Goal: Feedback & Contribution: Leave review/rating

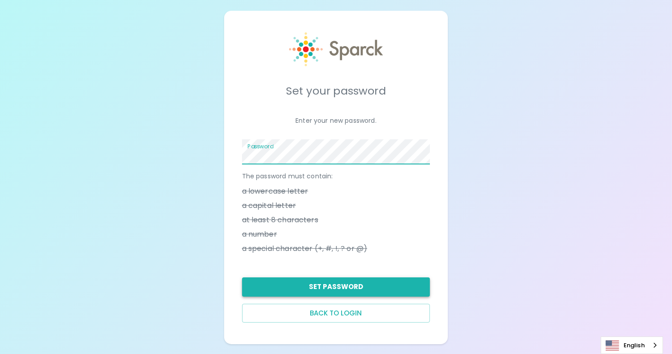
click at [338, 289] on button "Set Password" at bounding box center [336, 286] width 188 height 19
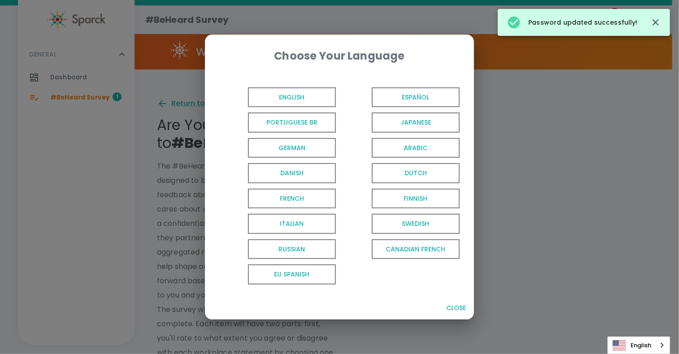
click at [307, 92] on span "English" at bounding box center [292, 97] width 88 height 20
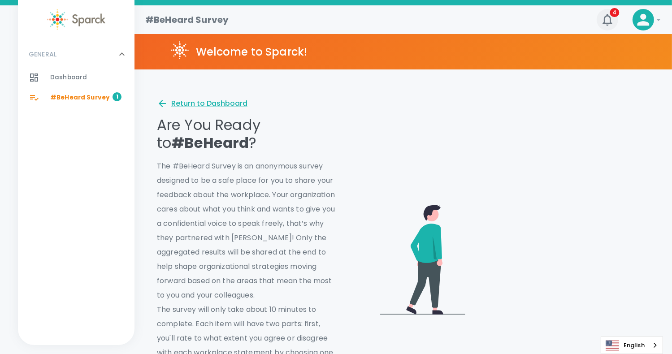
click at [611, 20] on icon "button" at bounding box center [607, 20] width 14 height 14
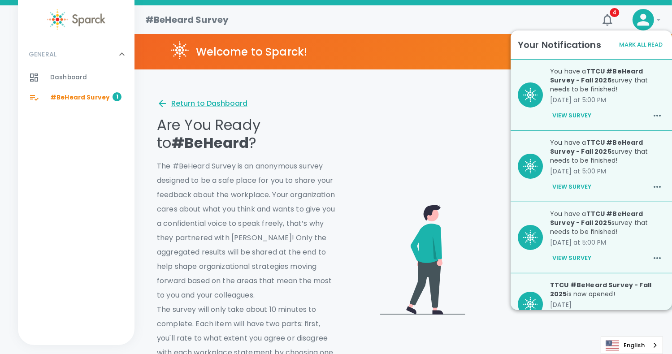
click at [484, 106] on div at bounding box center [493, 241] width 312 height 337
click at [627, 46] on button "Mark All Read" at bounding box center [641, 45] width 48 height 14
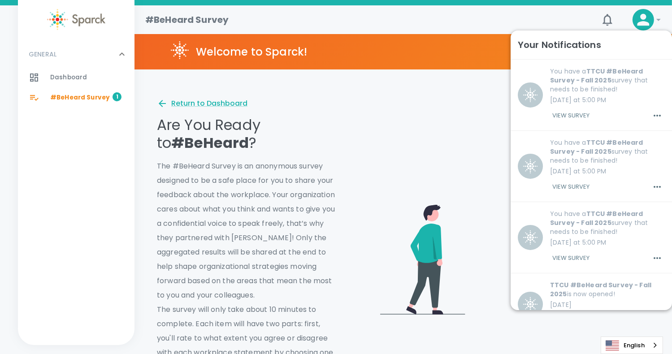
click at [412, 105] on div at bounding box center [493, 241] width 312 height 337
click at [616, 10] on div "4" at bounding box center [603, 16] width 29 height 29
click at [614, 13] on button "4" at bounding box center [608, 20] width 22 height 22
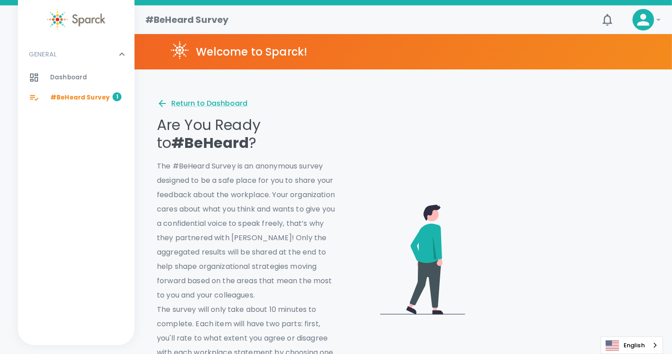
click at [421, 163] on div at bounding box center [511, 256] width 277 height 294
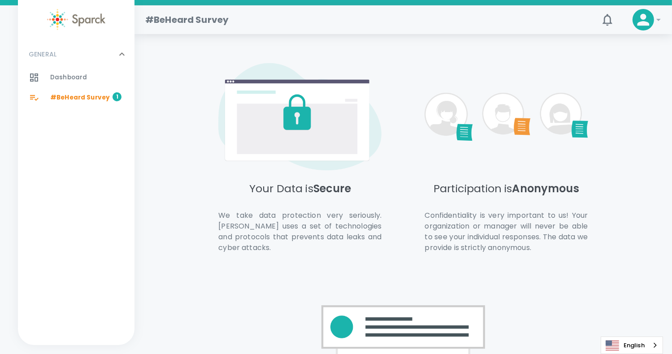
scroll to position [603, 0]
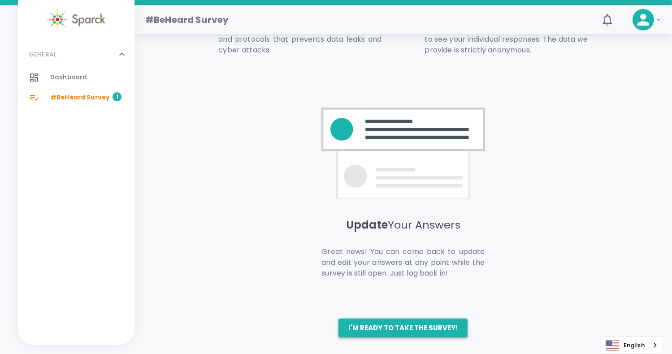
click at [401, 327] on button "I'm ready to take the survey!" at bounding box center [402, 328] width 129 height 19
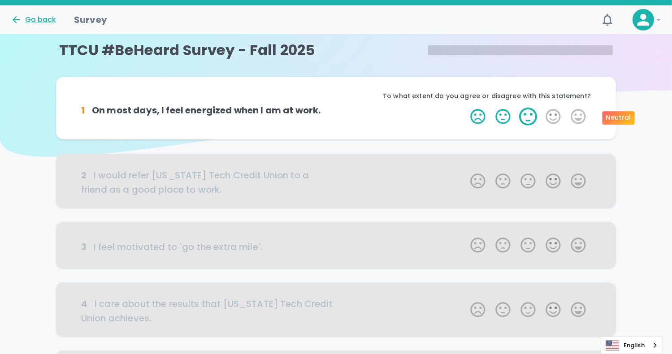
click at [531, 116] on label "3 Stars" at bounding box center [527, 117] width 25 height 18
click at [465, 108] on input "3 Stars" at bounding box center [465, 107] width 0 height 0
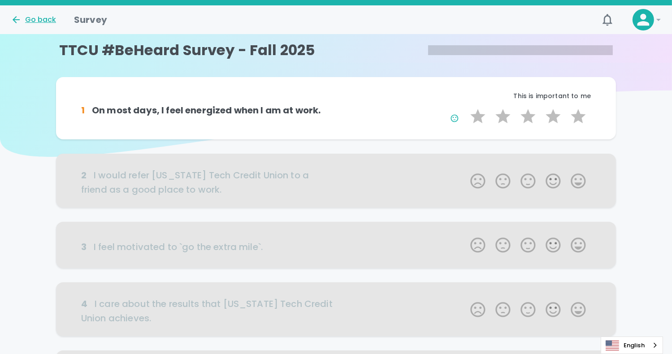
click at [39, 25] on div "Go back" at bounding box center [33, 19] width 45 height 11
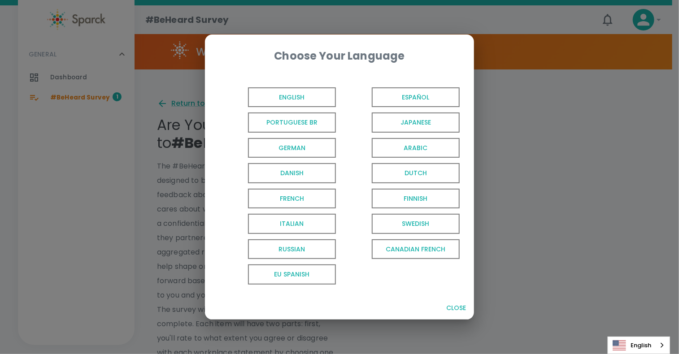
click at [307, 99] on span "English" at bounding box center [292, 97] width 88 height 20
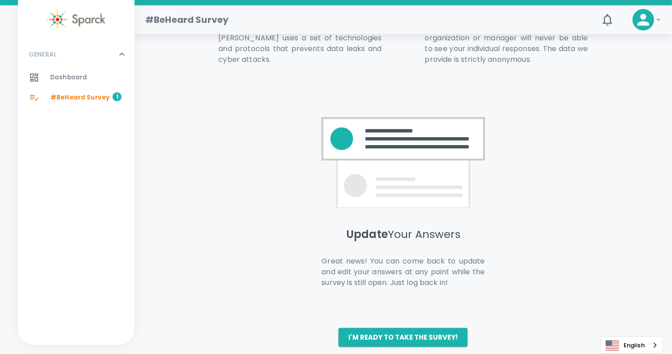
scroll to position [603, 0]
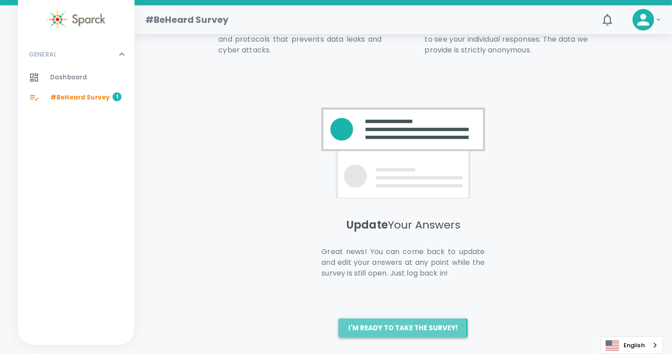
click at [396, 327] on button "I'm ready to take the survey!" at bounding box center [402, 328] width 129 height 19
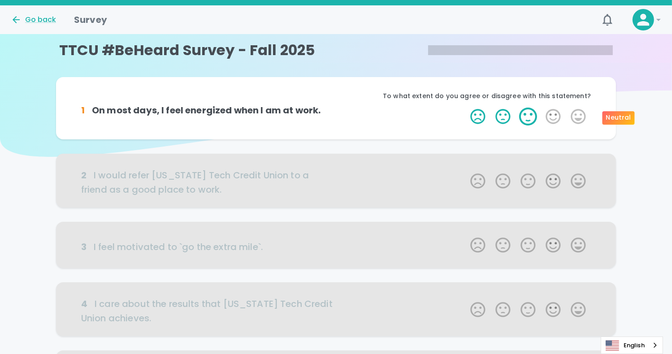
click at [531, 119] on label "3 Stars" at bounding box center [527, 117] width 25 height 18
click at [465, 108] on input "3 Stars" at bounding box center [465, 107] width 0 height 0
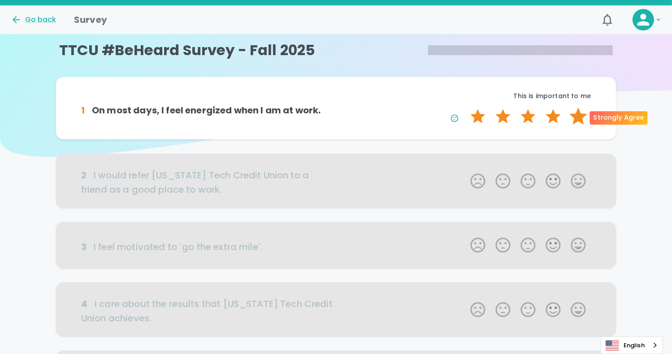
click at [578, 117] on label "5 Stars" at bounding box center [578, 117] width 25 height 18
click at [465, 108] on input "5 Stars" at bounding box center [465, 107] width 0 height 0
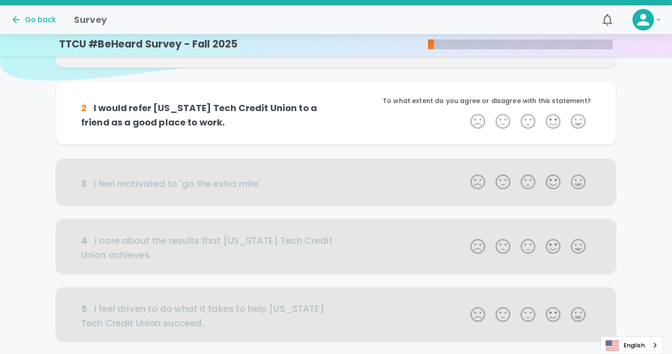
scroll to position [79, 0]
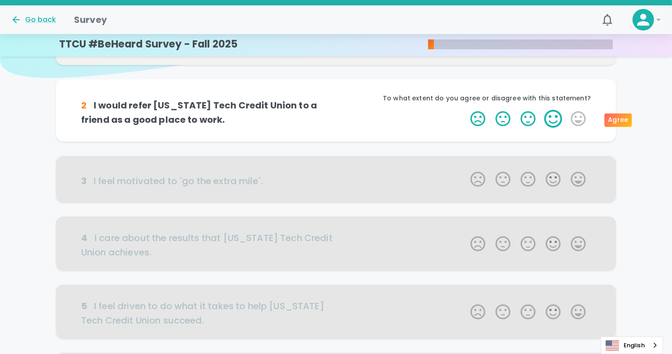
click at [551, 120] on label "4 Stars" at bounding box center [553, 119] width 25 height 18
click at [465, 110] on input "4 Stars" at bounding box center [465, 109] width 0 height 0
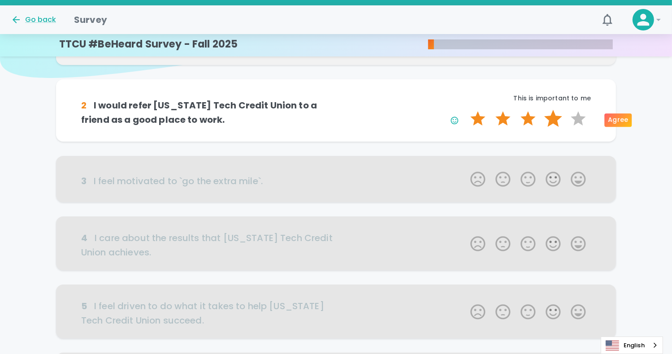
click at [552, 118] on label "4 Stars" at bounding box center [553, 119] width 25 height 18
click at [465, 110] on input "4 Stars" at bounding box center [465, 109] width 0 height 0
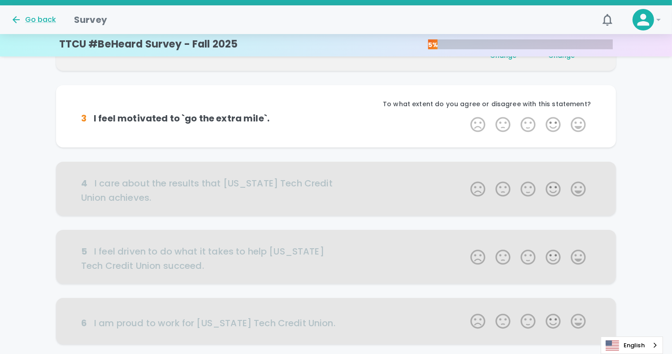
scroll to position [158, 0]
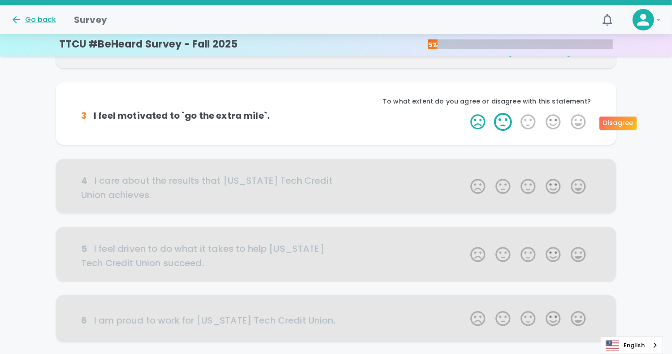
click at [506, 122] on label "2 Stars" at bounding box center [502, 122] width 25 height 18
click at [465, 113] on input "2 Stars" at bounding box center [465, 112] width 0 height 0
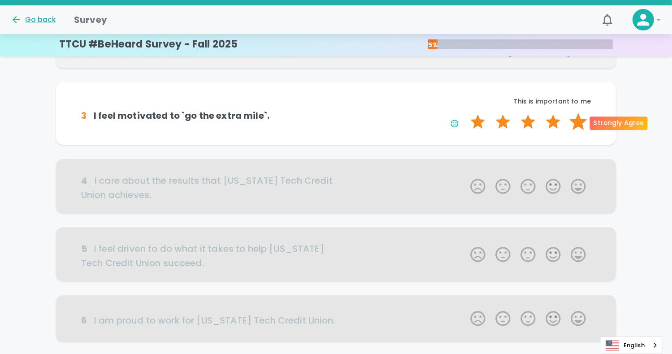
click at [575, 123] on label "5 Stars" at bounding box center [578, 122] width 25 height 18
click at [465, 113] on input "5 Stars" at bounding box center [465, 112] width 0 height 0
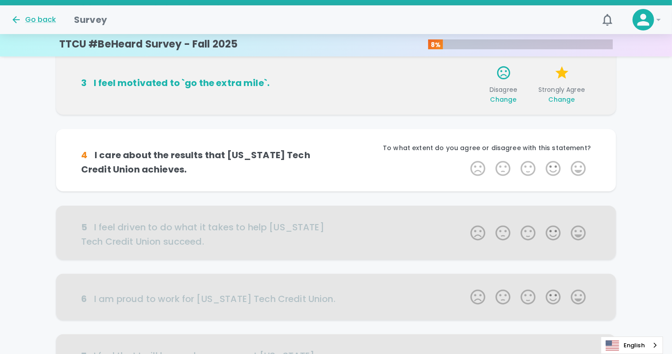
scroll to position [237, 0]
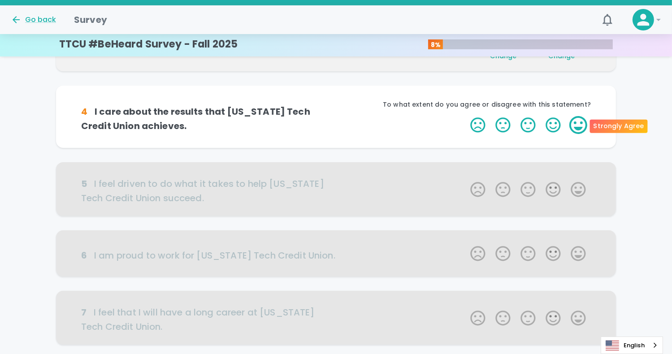
click at [576, 122] on label "5 Stars" at bounding box center [578, 125] width 25 height 18
click at [465, 116] on input "5 Stars" at bounding box center [465, 116] width 0 height 0
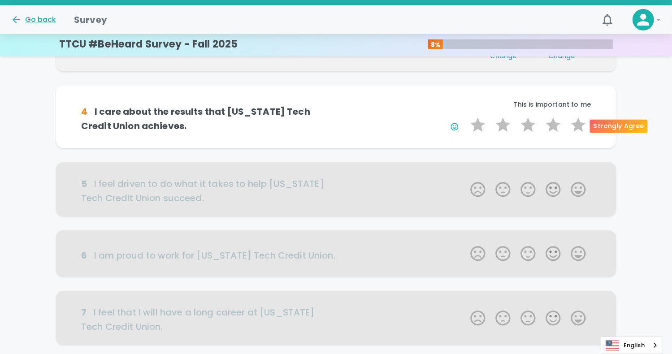
click at [576, 122] on label "5 Stars" at bounding box center [578, 125] width 25 height 18
click at [465, 116] on input "5 Stars" at bounding box center [465, 116] width 0 height 0
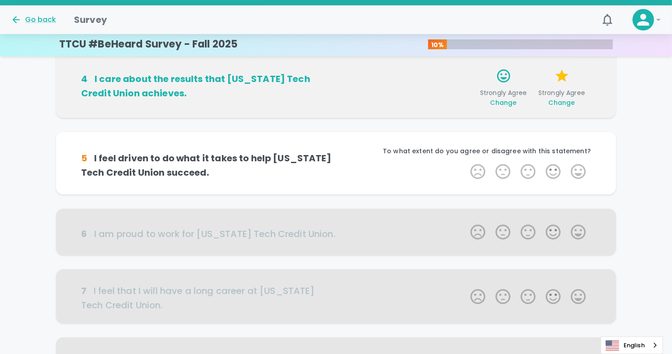
scroll to position [316, 0]
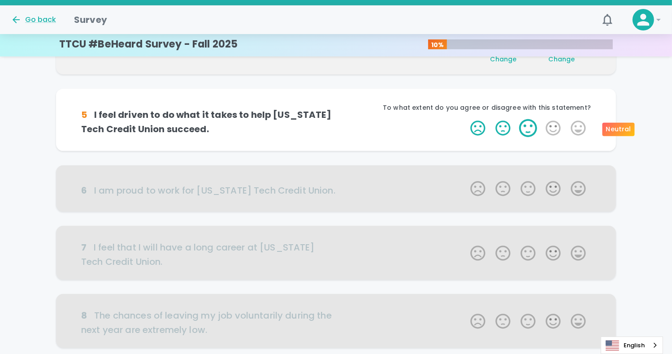
click at [529, 128] on label "3 Stars" at bounding box center [527, 128] width 25 height 18
click at [465, 119] on input "3 Stars" at bounding box center [465, 119] width 0 height 0
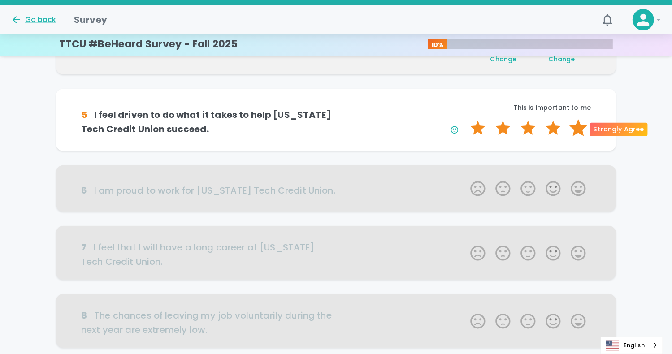
click at [577, 130] on label "5 Stars" at bounding box center [578, 128] width 25 height 18
click at [465, 119] on input "5 Stars" at bounding box center [465, 119] width 0 height 0
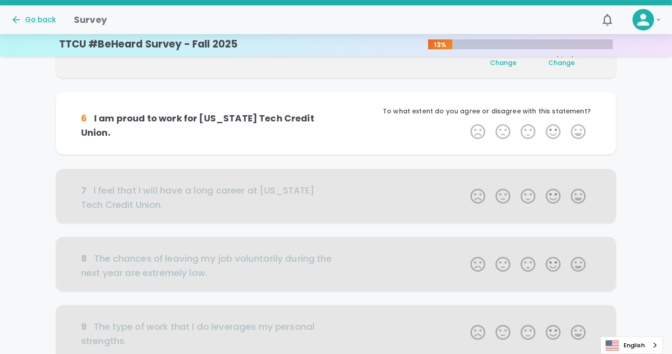
scroll to position [394, 0]
click at [552, 132] on label "4 Stars" at bounding box center [553, 131] width 25 height 18
click at [465, 122] on input "4 Stars" at bounding box center [465, 122] width 0 height 0
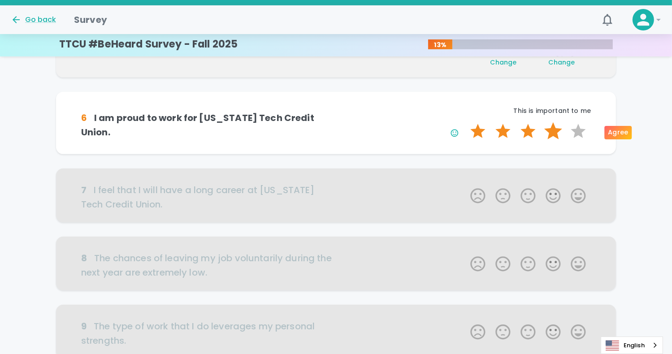
click at [556, 131] on label "4 Stars" at bounding box center [553, 131] width 25 height 18
click at [465, 122] on input "4 Stars" at bounding box center [465, 122] width 0 height 0
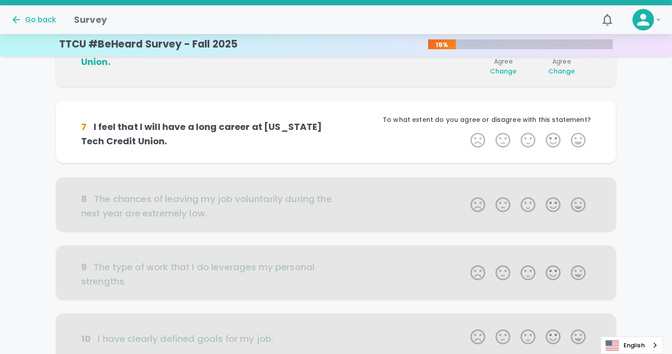
scroll to position [473, 0]
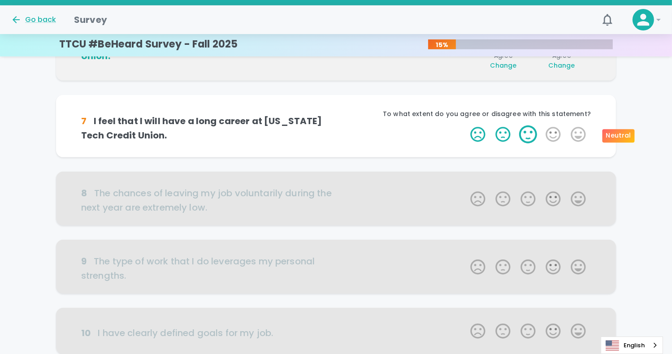
click at [529, 136] on label "3 Stars" at bounding box center [527, 134] width 25 height 18
click at [465, 125] on input "3 Stars" at bounding box center [465, 125] width 0 height 0
click at [524, 135] on label "3 Stars" at bounding box center [527, 134] width 25 height 18
click at [465, 125] on input "3 Stars" at bounding box center [465, 125] width 0 height 0
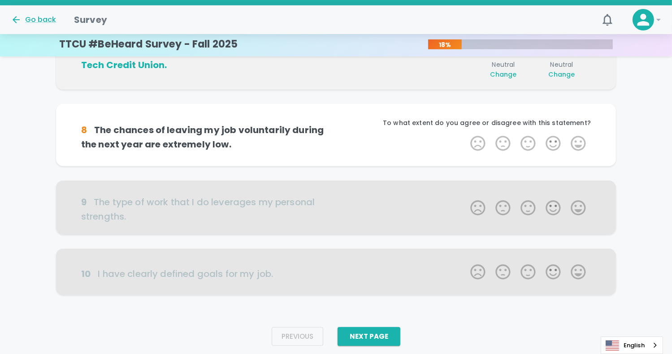
scroll to position [552, 0]
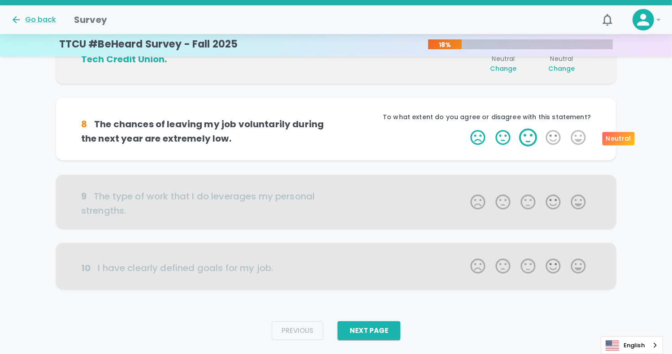
click at [527, 138] on label "3 Stars" at bounding box center [527, 138] width 25 height 18
click at [465, 129] on input "3 Stars" at bounding box center [465, 128] width 0 height 0
click at [527, 142] on label "3 Stars" at bounding box center [527, 138] width 25 height 18
click at [465, 129] on input "3 Stars" at bounding box center [465, 128] width 0 height 0
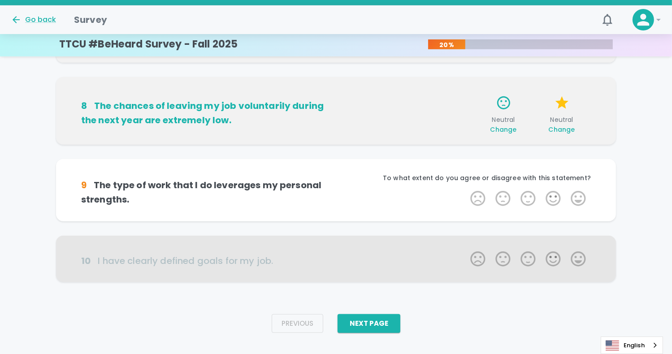
scroll to position [574, 0]
click at [525, 204] on label "3 Stars" at bounding box center [527, 198] width 25 height 18
click at [465, 189] on input "3 Stars" at bounding box center [465, 189] width 0 height 0
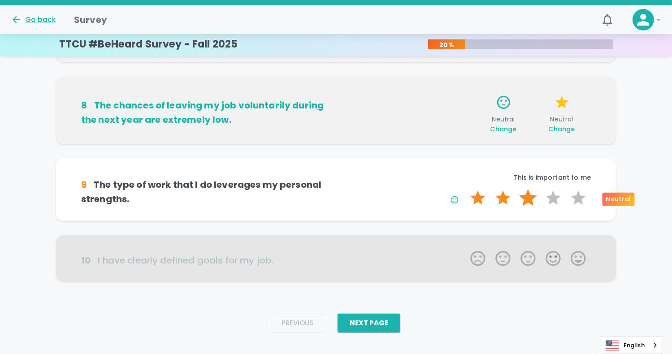
click at [526, 203] on label "3 Stars" at bounding box center [527, 198] width 25 height 18
click at [465, 189] on input "3 Stars" at bounding box center [465, 189] width 0 height 0
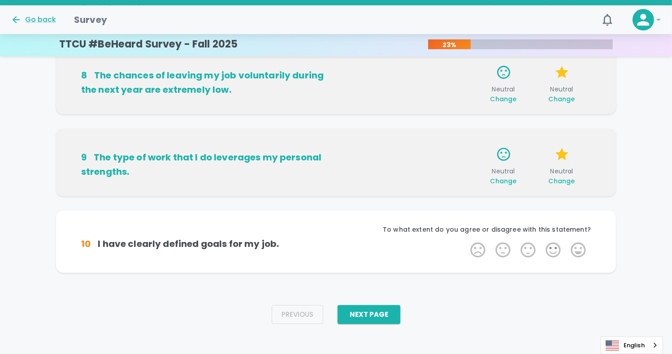
scroll to position [609, 0]
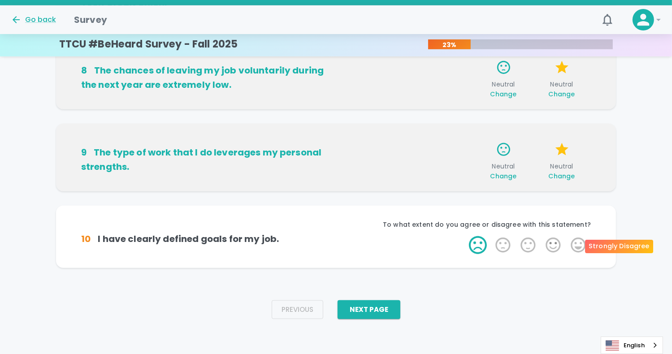
click at [477, 243] on label "1 Star" at bounding box center [477, 245] width 25 height 18
click at [465, 236] on input "1 Star" at bounding box center [465, 236] width 0 height 0
click at [577, 242] on label "5 Stars" at bounding box center [578, 245] width 25 height 18
click at [465, 236] on input "5 Stars" at bounding box center [465, 236] width 0 height 0
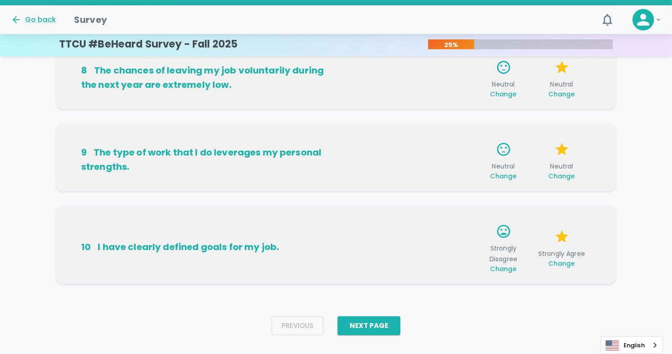
scroll to position [609, 0]
click at [384, 329] on button "Next Page" at bounding box center [368, 325] width 63 height 19
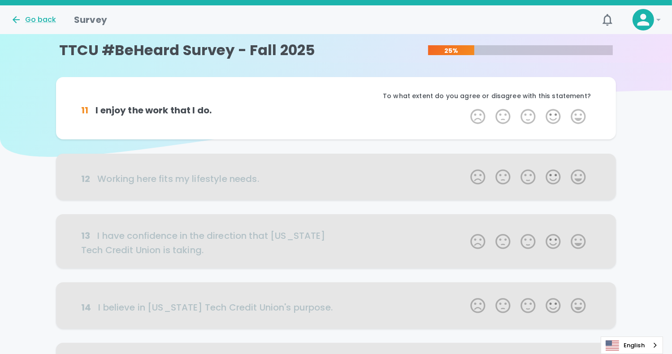
scroll to position [0, 0]
click at [527, 113] on label "3 Stars" at bounding box center [527, 117] width 25 height 18
click at [465, 108] on input "3 Stars" at bounding box center [465, 107] width 0 height 0
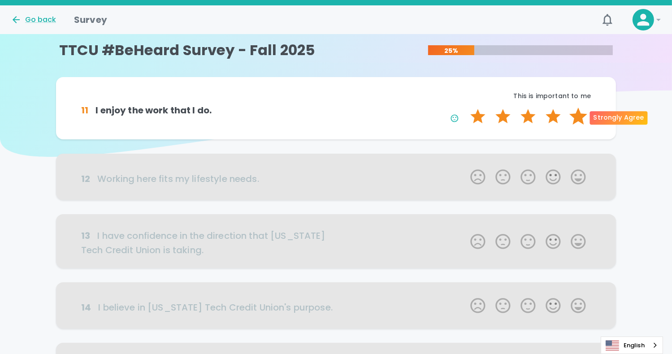
click at [575, 117] on label "5 Stars" at bounding box center [578, 117] width 25 height 18
click at [465, 108] on input "5 Stars" at bounding box center [465, 107] width 0 height 0
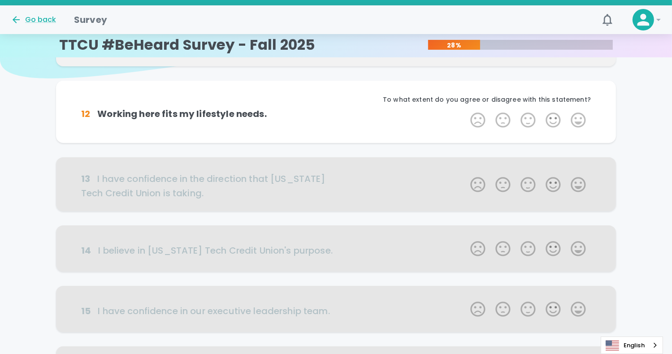
scroll to position [79, 0]
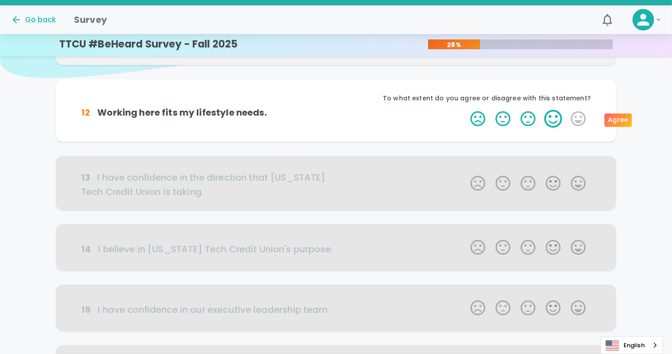
click at [554, 122] on label "4 Stars" at bounding box center [553, 119] width 25 height 18
click at [465, 110] on input "4 Stars" at bounding box center [465, 109] width 0 height 0
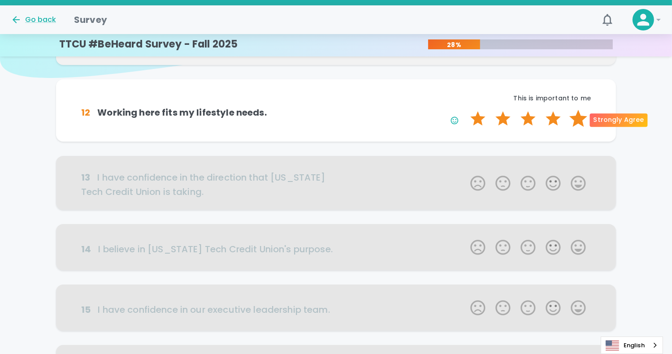
click at [578, 121] on label "5 Stars" at bounding box center [578, 119] width 25 height 18
click at [465, 110] on input "5 Stars" at bounding box center [465, 109] width 0 height 0
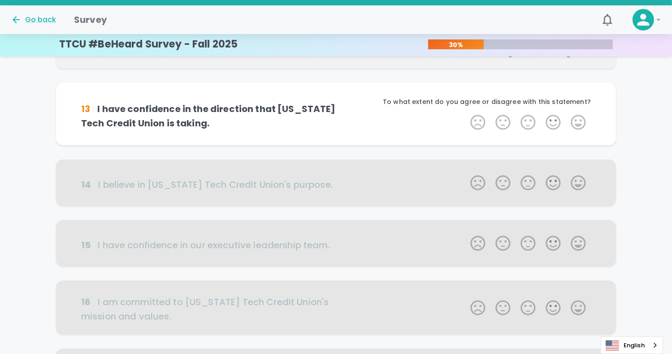
scroll to position [158, 0]
click at [552, 121] on label "4 Stars" at bounding box center [553, 122] width 25 height 18
click at [465, 113] on input "4 Stars" at bounding box center [465, 112] width 0 height 0
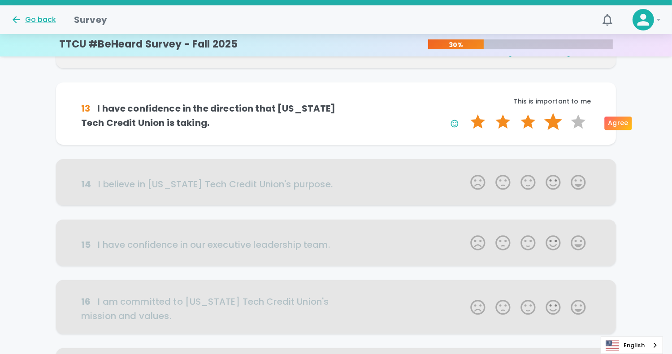
click at [552, 123] on label "4 Stars" at bounding box center [553, 122] width 25 height 18
click at [465, 113] on input "4 Stars" at bounding box center [465, 112] width 0 height 0
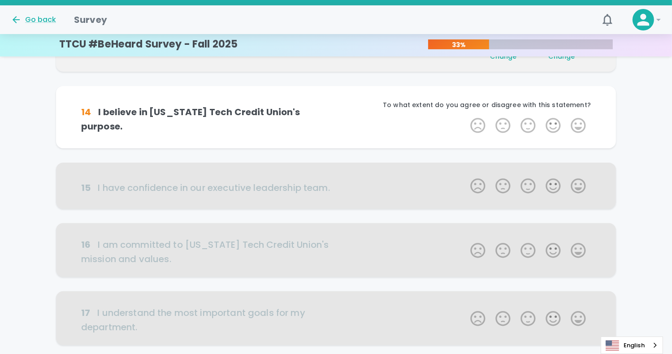
scroll to position [237, 0]
click at [526, 125] on label "3 Stars" at bounding box center [527, 125] width 25 height 18
click at [465, 116] on input "3 Stars" at bounding box center [465, 116] width 0 height 0
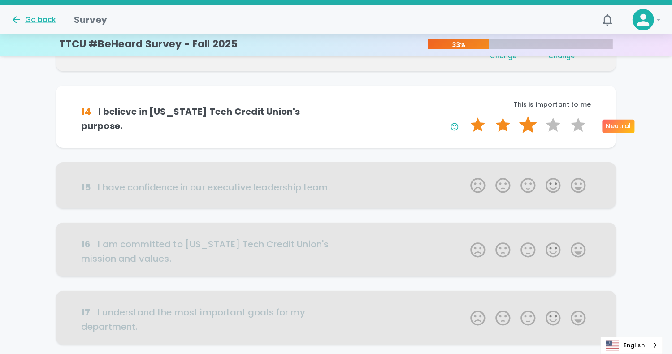
click at [530, 125] on label "3 Stars" at bounding box center [527, 125] width 25 height 18
click at [465, 116] on input "3 Stars" at bounding box center [465, 116] width 0 height 0
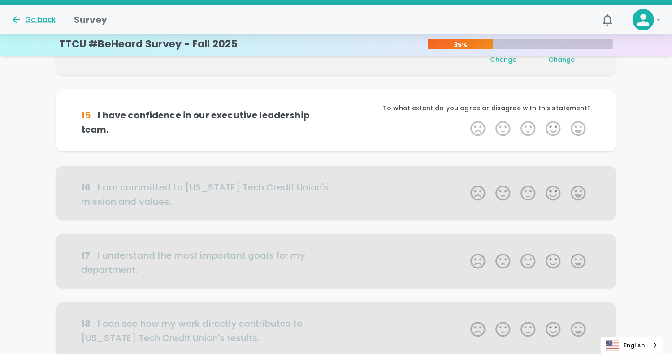
scroll to position [316, 0]
click at [552, 130] on label "4 Stars" at bounding box center [553, 128] width 25 height 18
click at [465, 119] on input "4 Stars" at bounding box center [465, 119] width 0 height 0
click at [553, 128] on label "4 Stars" at bounding box center [553, 128] width 25 height 18
click at [465, 119] on input "4 Stars" at bounding box center [465, 119] width 0 height 0
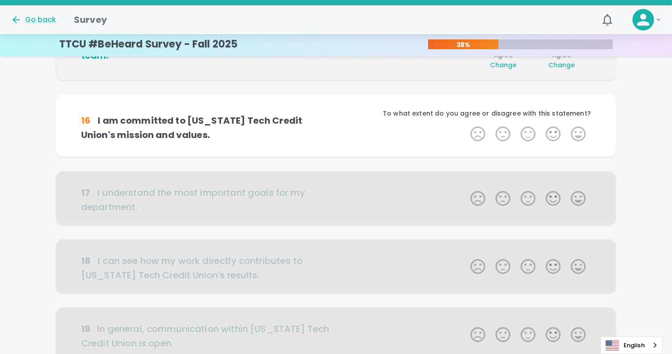
scroll to position [394, 0]
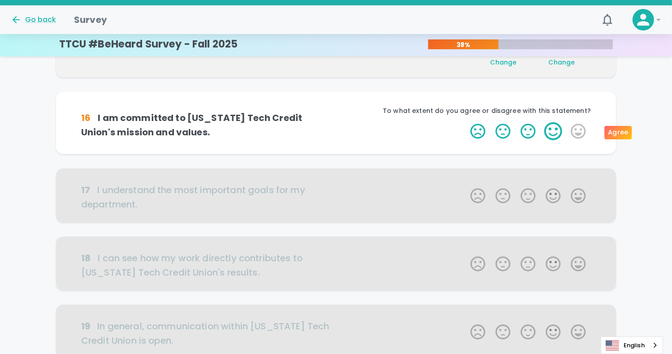
click at [550, 135] on label "4 Stars" at bounding box center [553, 131] width 25 height 18
click at [465, 122] on input "4 Stars" at bounding box center [465, 122] width 0 height 0
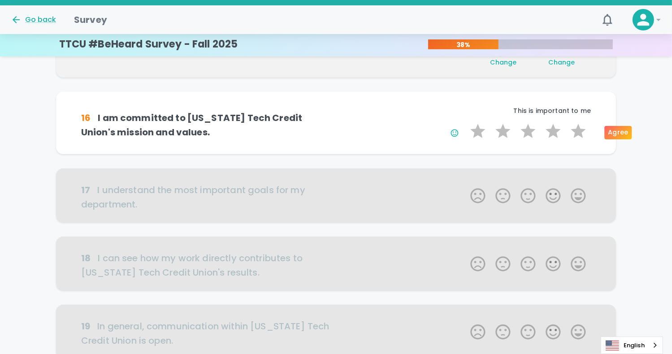
click at [550, 135] on label "4 Stars" at bounding box center [553, 131] width 25 height 18
click at [465, 122] on input "4 Stars" at bounding box center [465, 122] width 0 height 0
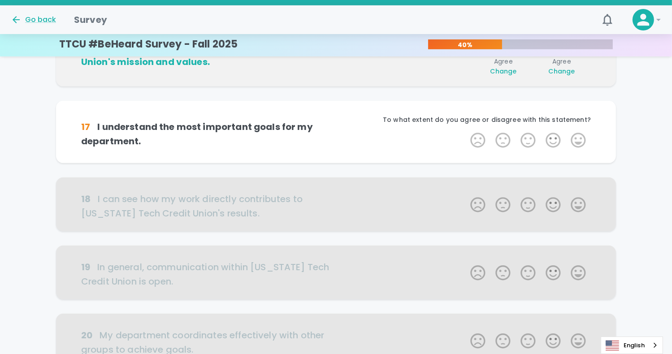
scroll to position [473, 0]
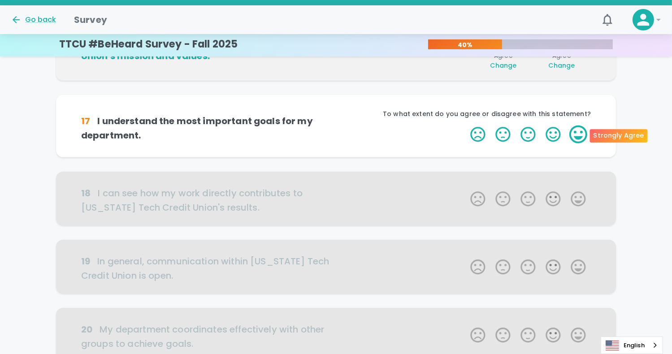
click at [583, 137] on label "5 Stars" at bounding box center [578, 134] width 25 height 18
click at [465, 125] on input "5 Stars" at bounding box center [465, 125] width 0 height 0
click at [583, 137] on label "5 Stars" at bounding box center [578, 134] width 25 height 18
click at [465, 125] on input "5 Stars" at bounding box center [465, 125] width 0 height 0
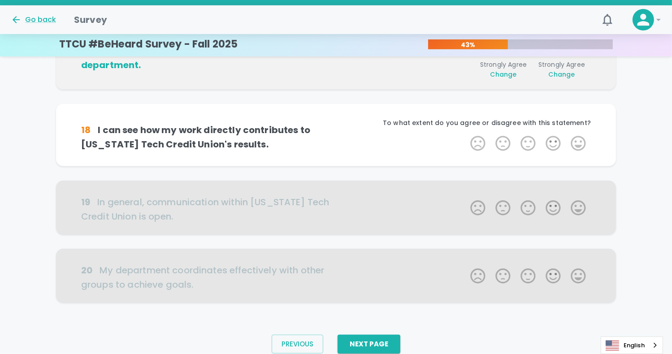
scroll to position [552, 0]
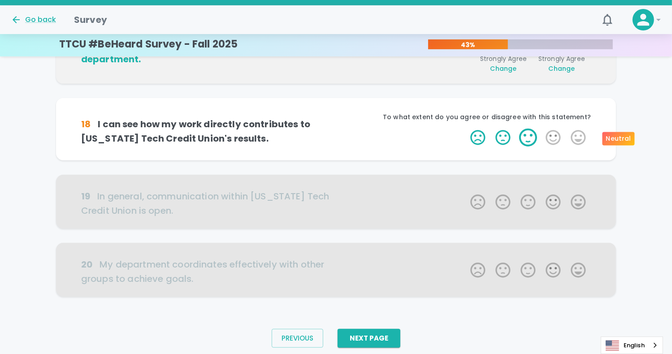
click at [529, 140] on label "3 Stars" at bounding box center [527, 138] width 25 height 18
click at [465, 129] on input "3 Stars" at bounding box center [465, 128] width 0 height 0
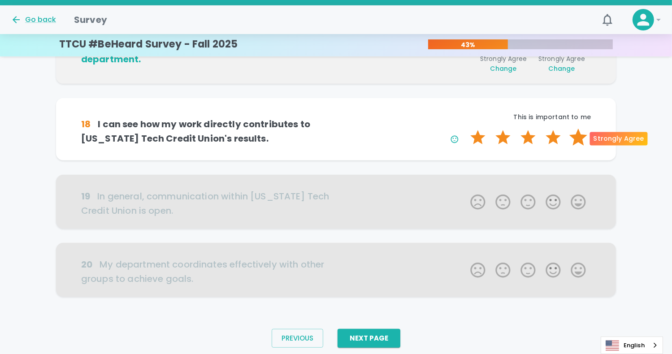
click at [575, 135] on label "5 Stars" at bounding box center [578, 138] width 25 height 18
click at [465, 129] on input "5 Stars" at bounding box center [465, 128] width 0 height 0
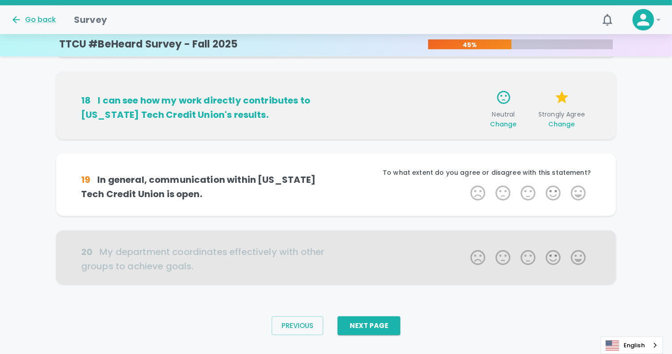
scroll to position [581, 0]
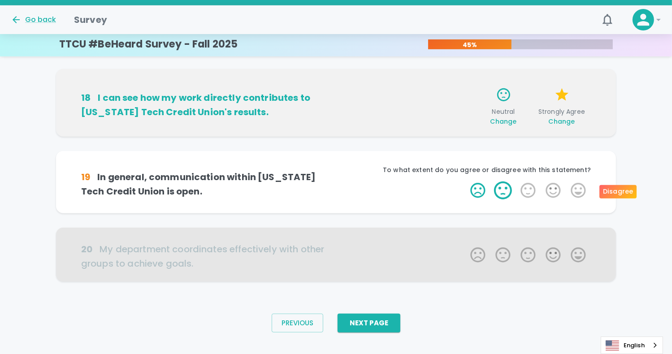
click at [506, 190] on label "2 Stars" at bounding box center [502, 191] width 25 height 18
click at [465, 182] on input "2 Stars" at bounding box center [465, 181] width 0 height 0
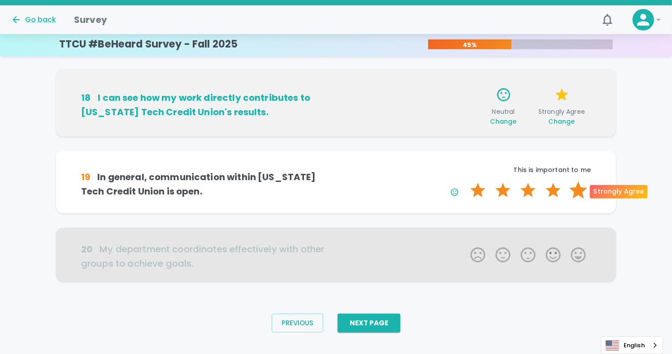
click at [575, 190] on label "5 Stars" at bounding box center [578, 191] width 25 height 18
click at [465, 182] on input "5 Stars" at bounding box center [465, 181] width 0 height 0
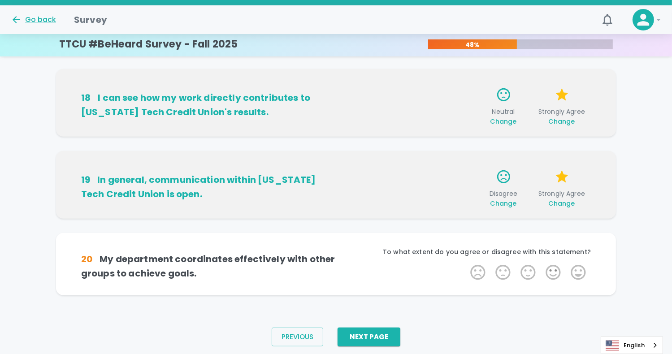
scroll to position [595, 0]
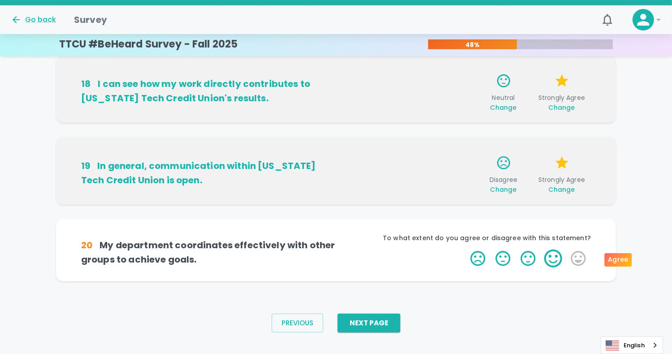
click at [553, 258] on label "4 Stars" at bounding box center [553, 259] width 25 height 18
click at [465, 250] on input "4 Stars" at bounding box center [465, 249] width 0 height 0
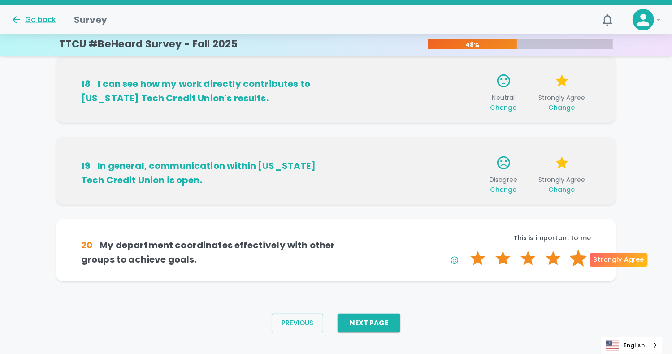
click at [576, 260] on label "5 Stars" at bounding box center [578, 259] width 25 height 18
click at [465, 250] on input "5 Stars" at bounding box center [465, 249] width 0 height 0
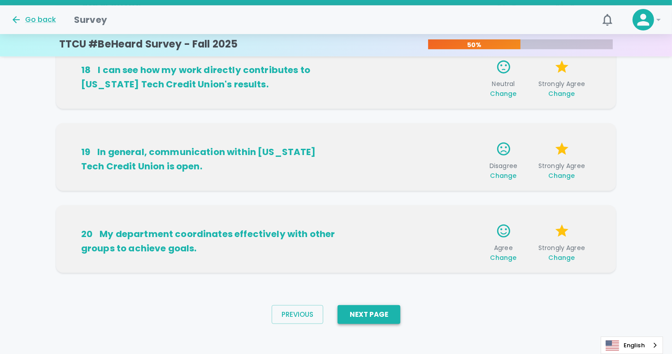
click at [375, 316] on button "Next Page" at bounding box center [368, 314] width 63 height 19
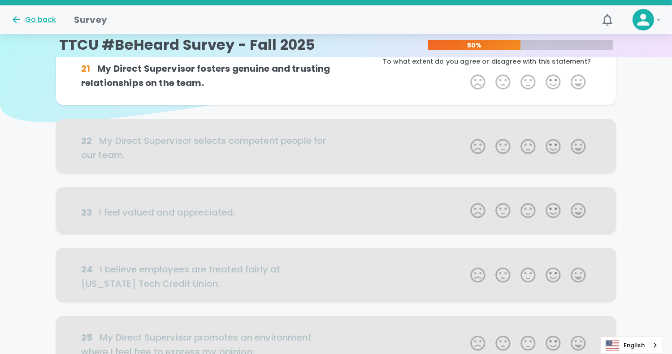
scroll to position [0, 0]
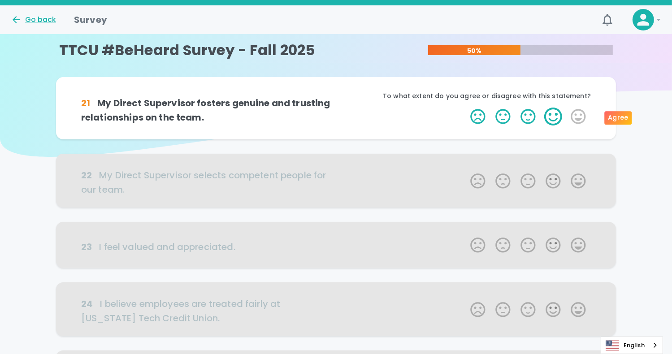
click at [550, 116] on label "4 Stars" at bounding box center [553, 117] width 25 height 18
click at [465, 108] on input "4 Stars" at bounding box center [465, 107] width 0 height 0
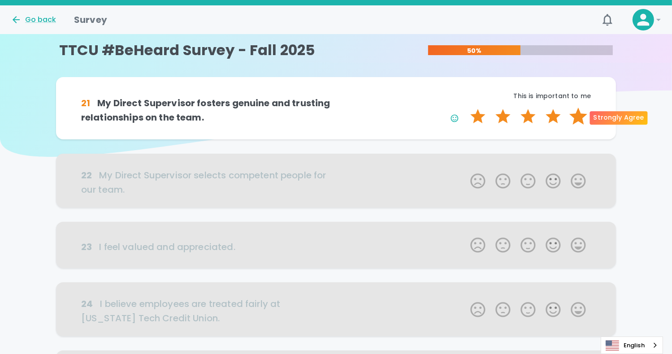
click at [579, 115] on label "5 Stars" at bounding box center [578, 117] width 25 height 18
click at [465, 108] on input "5 Stars" at bounding box center [465, 107] width 0 height 0
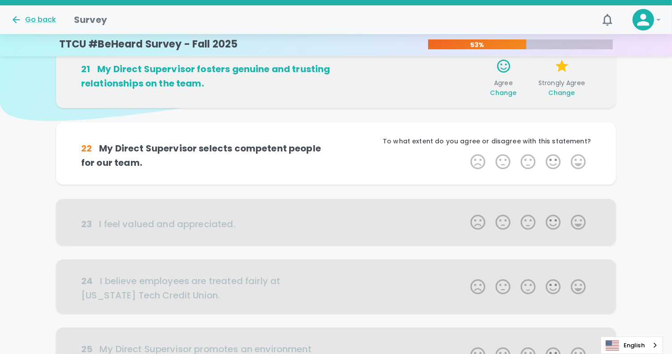
scroll to position [79, 0]
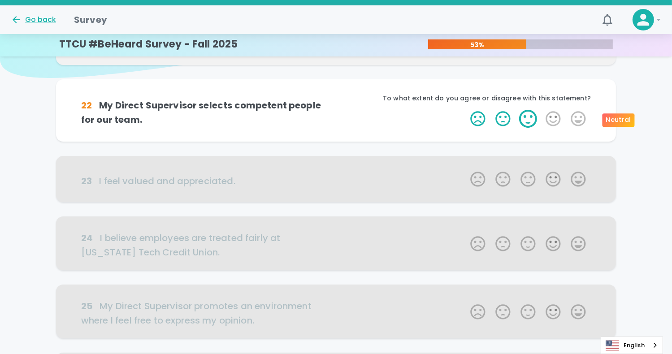
click at [527, 122] on label "3 Stars" at bounding box center [527, 119] width 25 height 18
click at [465, 110] on input "3 Stars" at bounding box center [465, 109] width 0 height 0
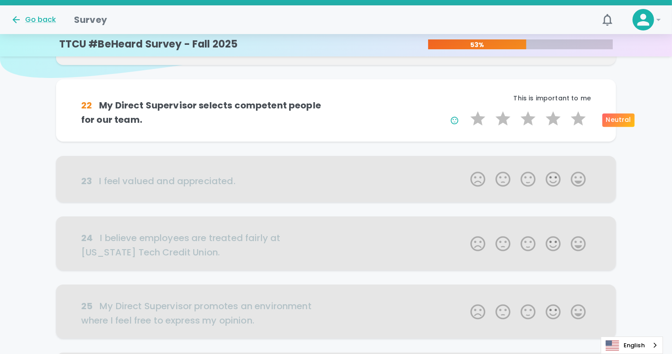
click at [527, 122] on label "3 Stars" at bounding box center [527, 119] width 25 height 18
click at [465, 110] on input "3 Stars" at bounding box center [465, 109] width 0 height 0
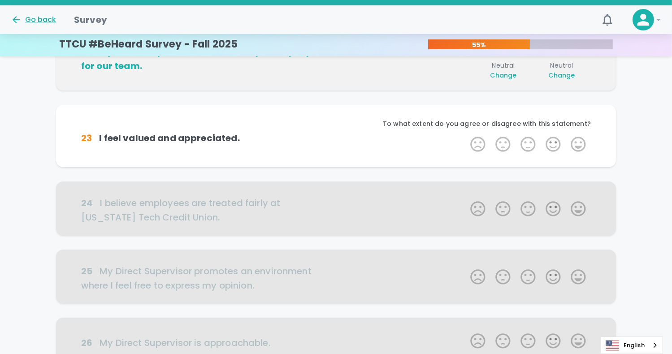
scroll to position [136, 0]
click at [554, 146] on label "4 Stars" at bounding box center [553, 144] width 25 height 18
click at [465, 135] on input "4 Stars" at bounding box center [465, 134] width 0 height 0
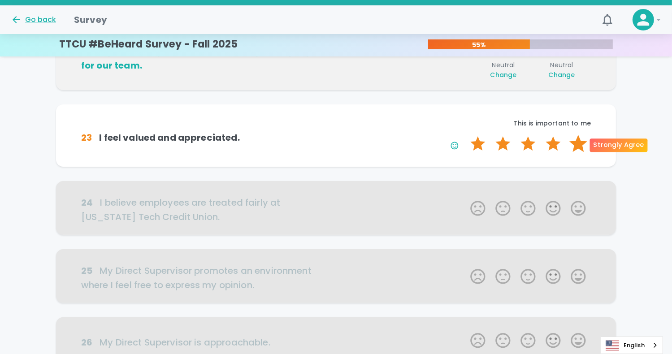
click at [577, 147] on label "5 Stars" at bounding box center [578, 144] width 25 height 18
click at [465, 135] on input "5 Stars" at bounding box center [465, 134] width 0 height 0
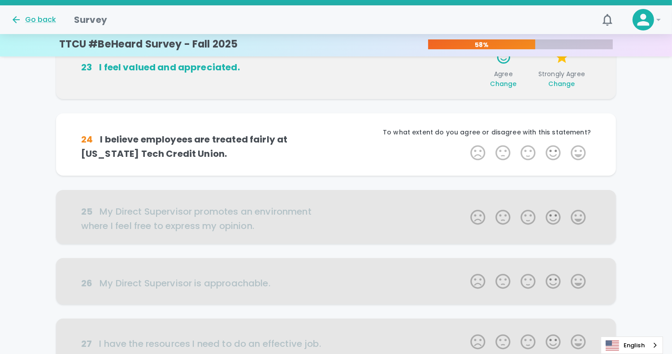
scroll to position [215, 0]
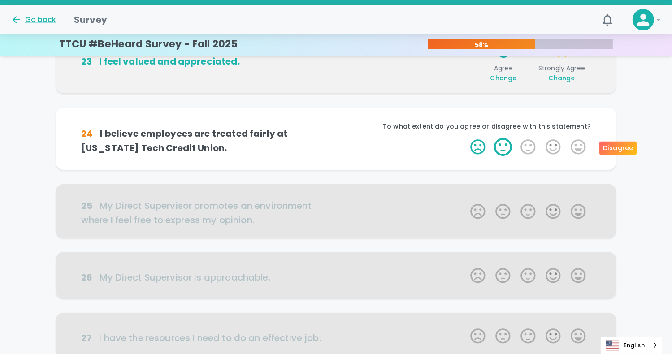
click at [503, 146] on label "2 Stars" at bounding box center [502, 147] width 25 height 18
click at [465, 138] on input "2 Stars" at bounding box center [465, 138] width 0 height 0
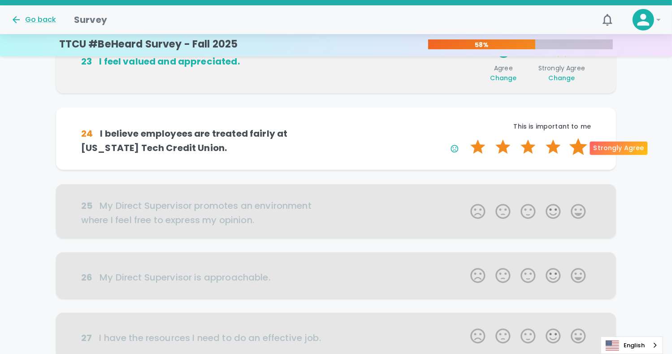
click at [578, 145] on label "5 Stars" at bounding box center [578, 147] width 25 height 18
click at [465, 138] on input "5 Stars" at bounding box center [465, 138] width 0 height 0
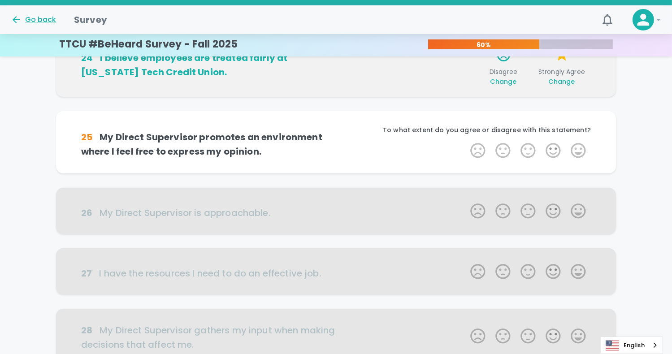
scroll to position [294, 0]
click at [554, 150] on label "4 Stars" at bounding box center [553, 150] width 25 height 18
click at [465, 141] on input "4 Stars" at bounding box center [465, 141] width 0 height 0
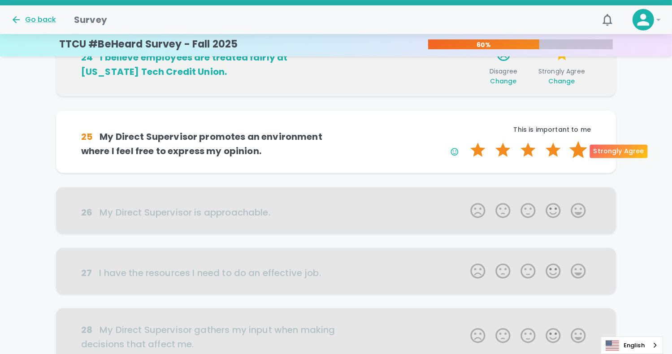
click at [575, 153] on label "5 Stars" at bounding box center [578, 150] width 25 height 18
click at [465, 141] on input "5 Stars" at bounding box center [465, 141] width 0 height 0
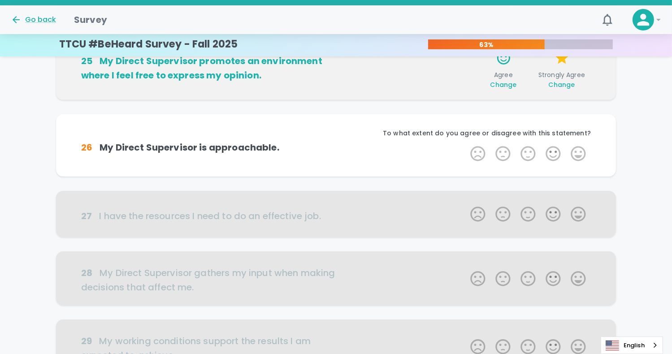
scroll to position [372, 0]
click at [552, 151] on label "4 Stars" at bounding box center [553, 153] width 25 height 18
click at [465, 144] on input "4 Stars" at bounding box center [465, 144] width 0 height 0
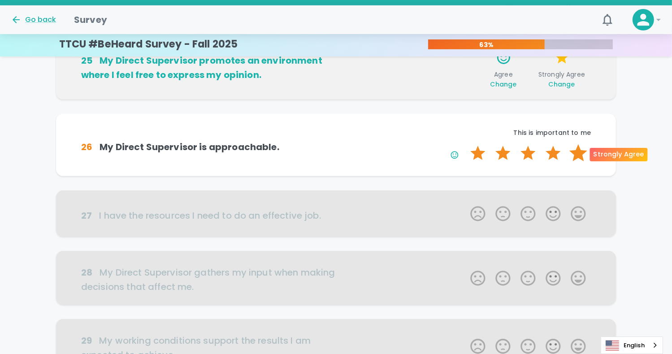
click at [579, 152] on label "5 Stars" at bounding box center [578, 153] width 25 height 18
click at [465, 144] on input "5 Stars" at bounding box center [465, 144] width 0 height 0
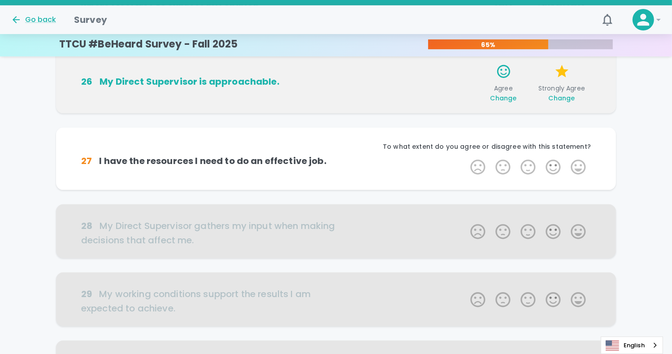
scroll to position [451, 0]
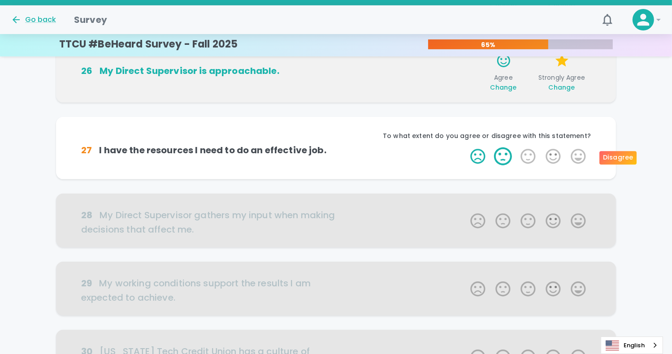
click at [502, 156] on label "2 Stars" at bounding box center [502, 156] width 25 height 18
click at [465, 147] on input "2 Stars" at bounding box center [465, 147] width 0 height 0
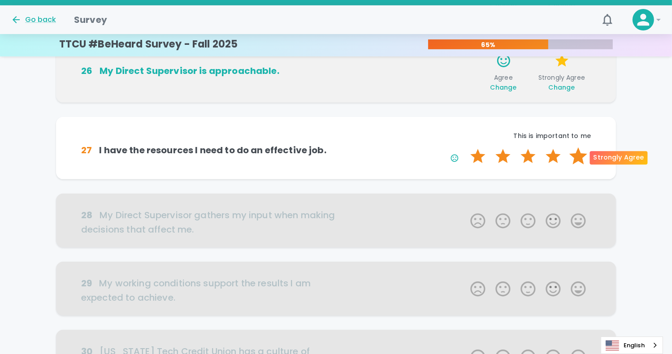
click at [583, 151] on label "5 Stars" at bounding box center [578, 156] width 25 height 18
click at [465, 147] on input "5 Stars" at bounding box center [465, 147] width 0 height 0
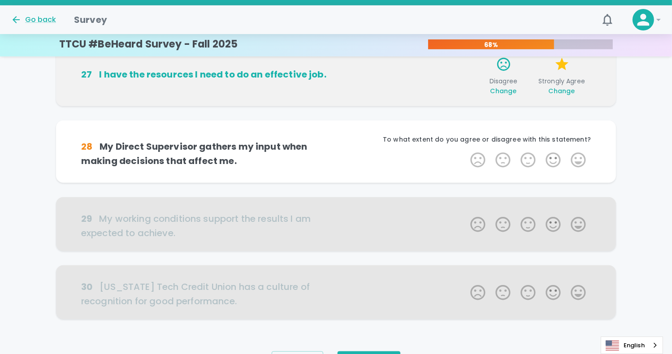
scroll to position [530, 0]
click at [549, 160] on label "4 Stars" at bounding box center [553, 160] width 25 height 18
click at [465, 151] on input "4 Stars" at bounding box center [465, 150] width 0 height 0
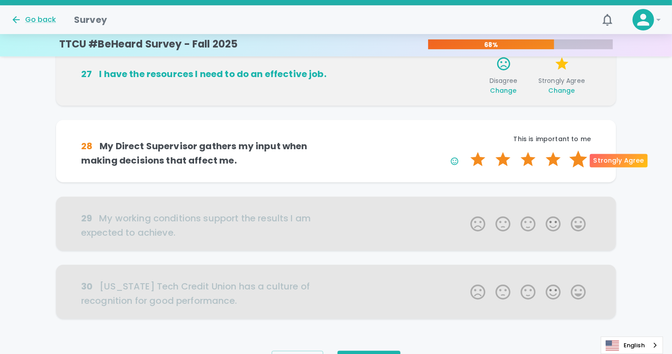
click at [577, 162] on label "5 Stars" at bounding box center [578, 160] width 25 height 18
click at [465, 151] on input "5 Stars" at bounding box center [465, 150] width 0 height 0
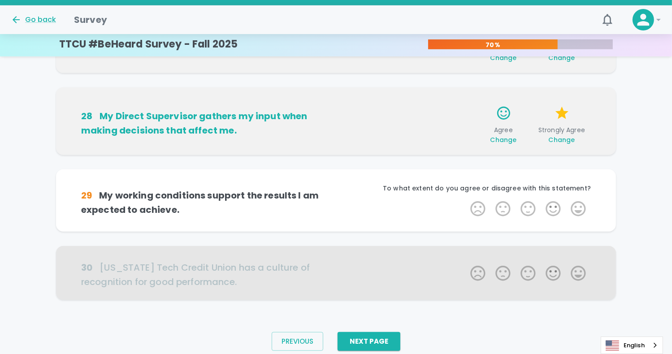
scroll to position [581, 0]
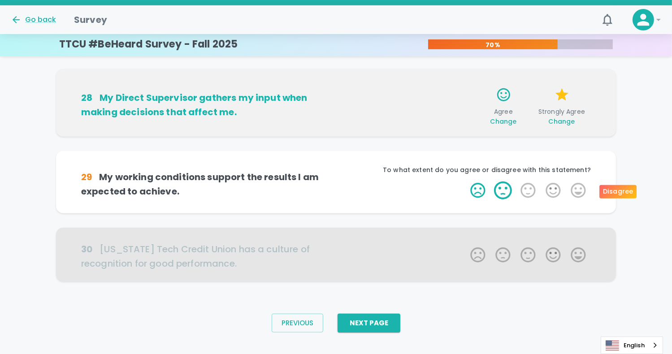
click at [510, 191] on label "2 Stars" at bounding box center [502, 191] width 25 height 18
click at [465, 182] on input "2 Stars" at bounding box center [465, 181] width 0 height 0
click at [543, 191] on label "4 Stars" at bounding box center [553, 191] width 25 height 18
click at [465, 182] on input "4 Stars" at bounding box center [465, 181] width 0 height 0
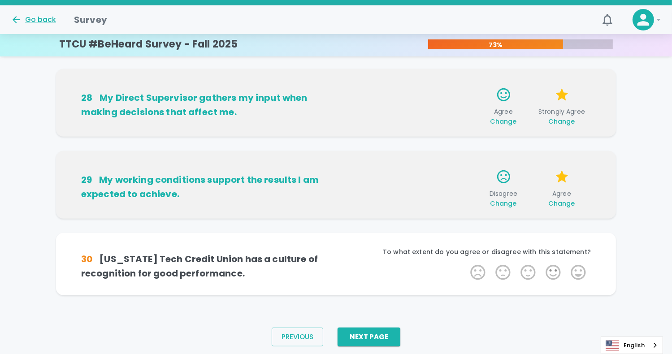
scroll to position [595, 0]
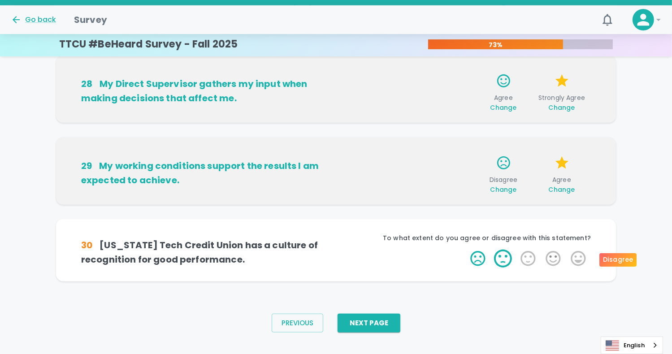
click at [503, 257] on label "2 Stars" at bounding box center [502, 259] width 25 height 18
click at [465, 250] on input "2 Stars" at bounding box center [465, 249] width 0 height 0
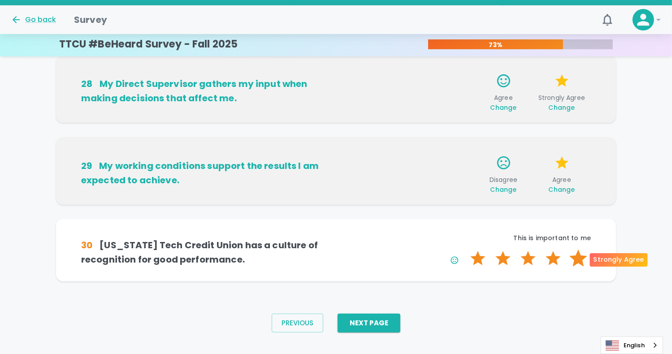
click at [582, 256] on label "5 Stars" at bounding box center [578, 259] width 25 height 18
click at [465, 250] on input "5 Stars" at bounding box center [465, 249] width 0 height 0
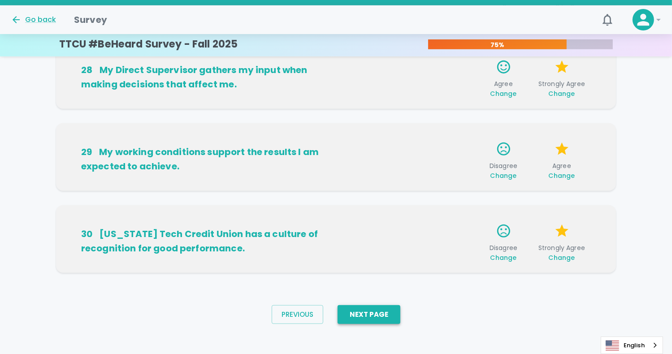
click at [369, 315] on button "Next Page" at bounding box center [368, 314] width 63 height 19
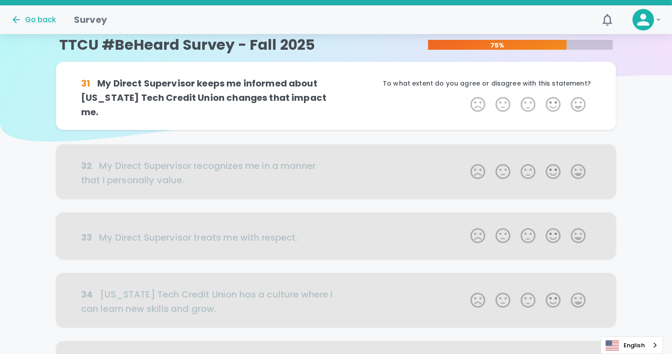
scroll to position [0, 0]
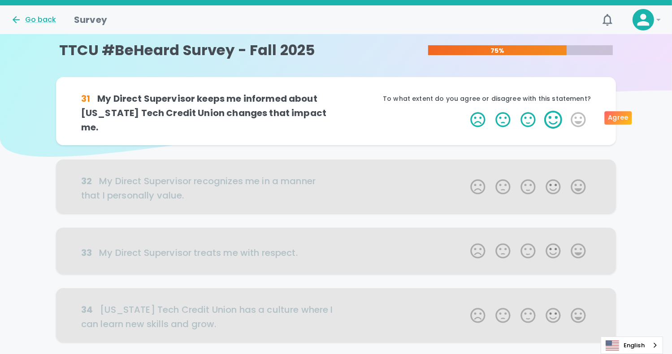
click at [553, 116] on label "4 Stars" at bounding box center [553, 120] width 25 height 18
click at [465, 111] on input "4 Stars" at bounding box center [465, 110] width 0 height 0
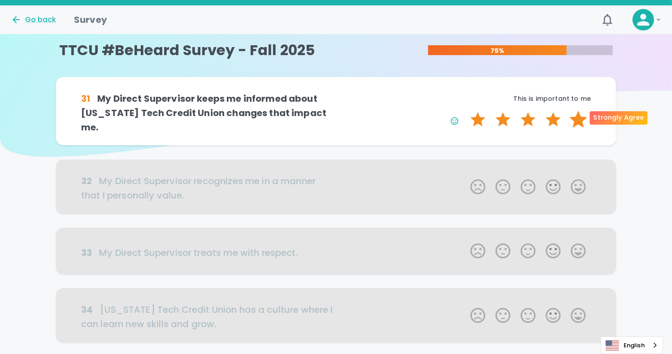
click at [579, 118] on label "5 Stars" at bounding box center [578, 120] width 25 height 18
click at [465, 111] on input "5 Stars" at bounding box center [465, 110] width 0 height 0
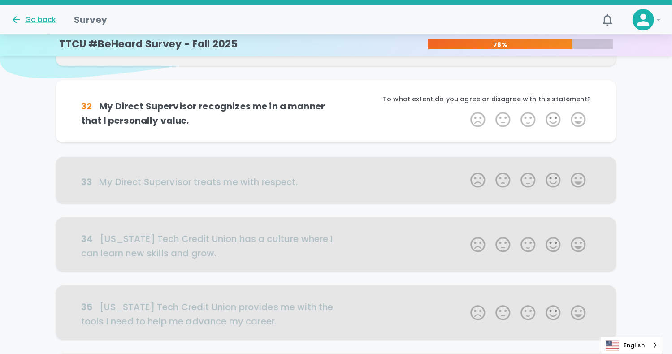
scroll to position [79, 0]
click at [528, 118] on label "3 Stars" at bounding box center [527, 119] width 25 height 18
click at [465, 110] on input "3 Stars" at bounding box center [465, 110] width 0 height 0
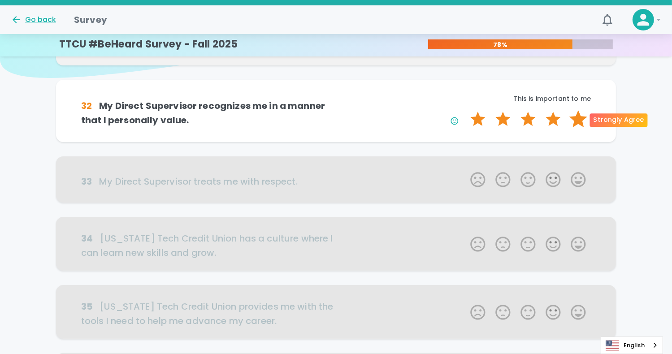
click at [579, 121] on label "5 Stars" at bounding box center [578, 119] width 25 height 18
click at [465, 110] on input "5 Stars" at bounding box center [465, 110] width 0 height 0
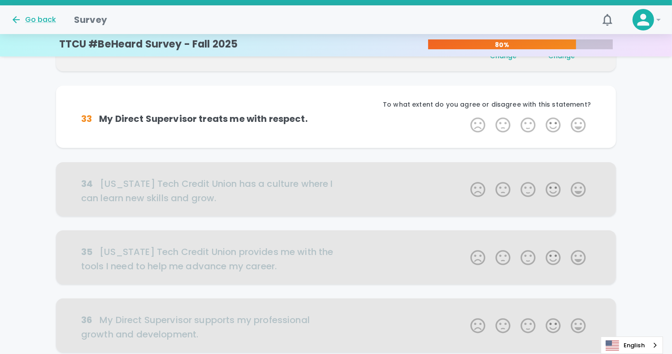
scroll to position [158, 0]
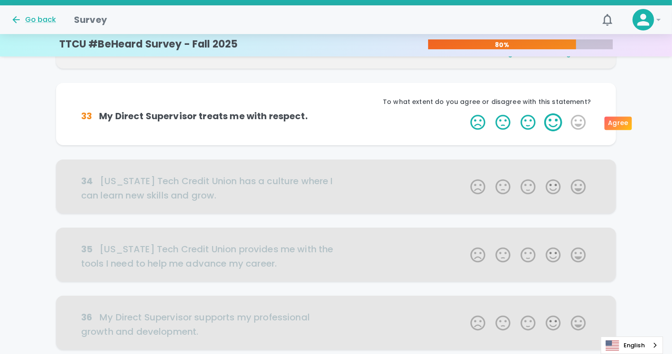
click at [559, 123] on label "4 Stars" at bounding box center [553, 122] width 25 height 18
click at [465, 113] on input "4 Stars" at bounding box center [465, 113] width 0 height 0
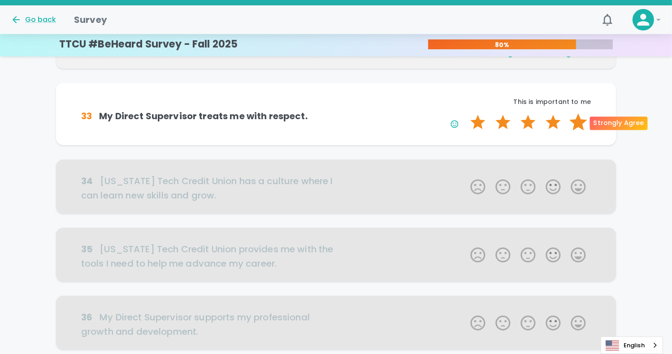
click at [574, 124] on label "5 Stars" at bounding box center [578, 122] width 25 height 18
click at [465, 113] on input "5 Stars" at bounding box center [465, 113] width 0 height 0
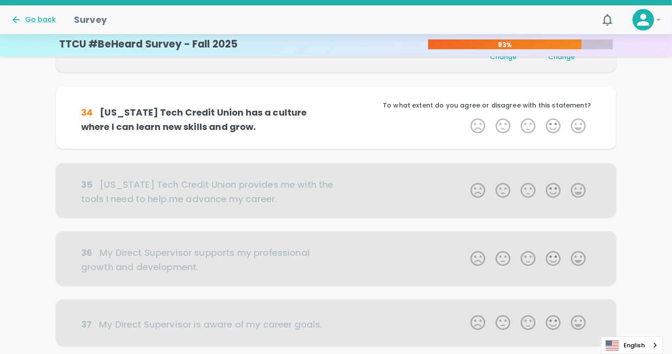
scroll to position [237, 0]
click at [528, 126] on label "3 Stars" at bounding box center [527, 126] width 25 height 18
click at [465, 117] on input "3 Stars" at bounding box center [465, 116] width 0 height 0
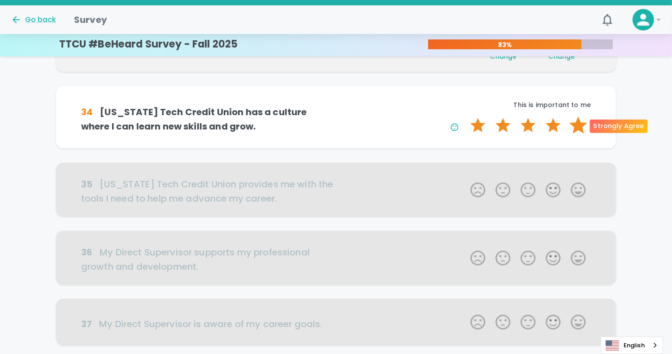
click at [576, 126] on label "5 Stars" at bounding box center [578, 126] width 25 height 18
click at [465, 117] on input "5 Stars" at bounding box center [465, 116] width 0 height 0
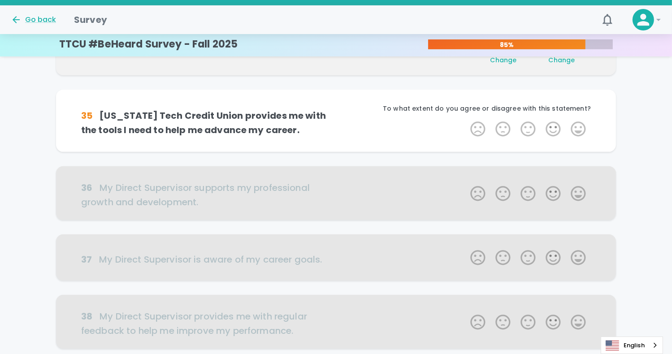
scroll to position [316, 0]
click at [503, 129] on label "2 Stars" at bounding box center [502, 129] width 25 height 18
click at [465, 120] on input "2 Stars" at bounding box center [465, 119] width 0 height 0
click at [454, 131] on icon "button" at bounding box center [454, 130] width 9 height 9
click at [531, 130] on label "3 Stars" at bounding box center [527, 129] width 25 height 18
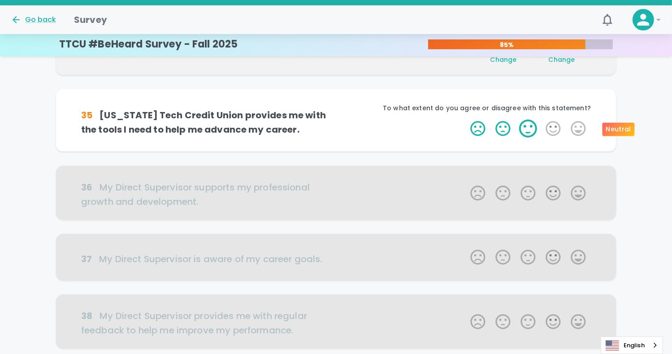
click at [465, 120] on input "3 Stars" at bounding box center [465, 119] width 0 height 0
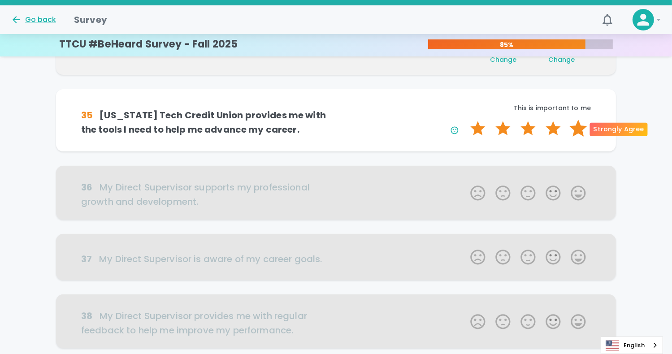
click at [578, 130] on label "5 Stars" at bounding box center [578, 129] width 25 height 18
click at [465, 120] on input "5 Stars" at bounding box center [465, 119] width 0 height 0
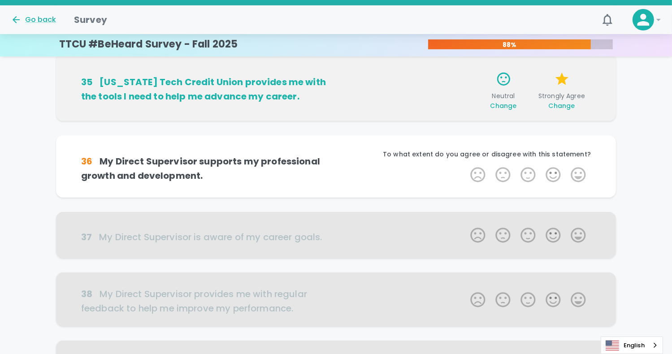
scroll to position [394, 0]
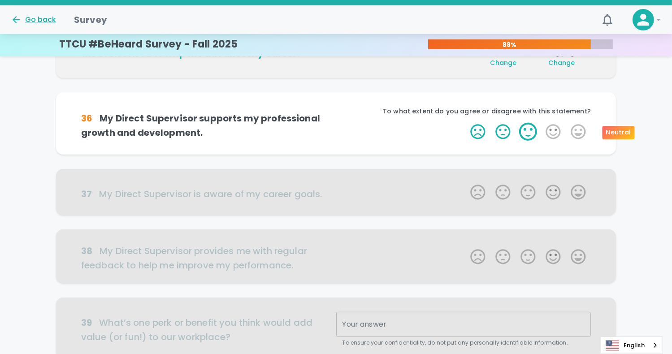
click at [528, 131] on label "3 Stars" at bounding box center [527, 132] width 25 height 18
click at [465, 123] on input "3 Stars" at bounding box center [465, 122] width 0 height 0
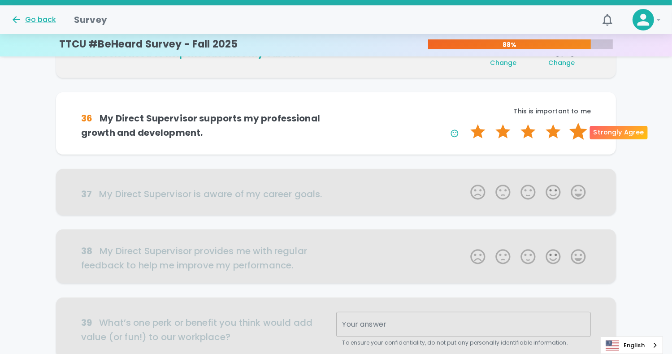
click at [576, 132] on label "5 Stars" at bounding box center [578, 132] width 25 height 18
click at [465, 123] on input "5 Stars" at bounding box center [465, 122] width 0 height 0
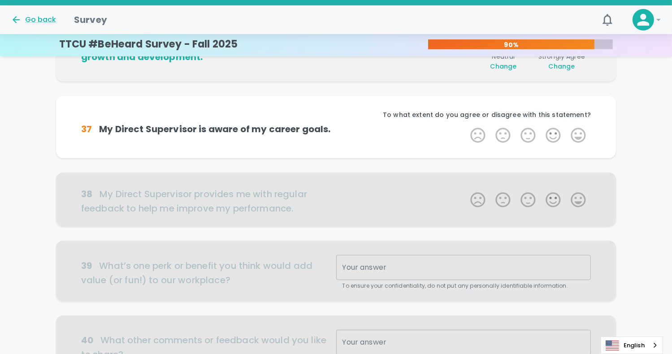
scroll to position [473, 0]
click at [577, 133] on label "5 Stars" at bounding box center [578, 135] width 25 height 18
click at [465, 126] on input "5 Stars" at bounding box center [465, 125] width 0 height 0
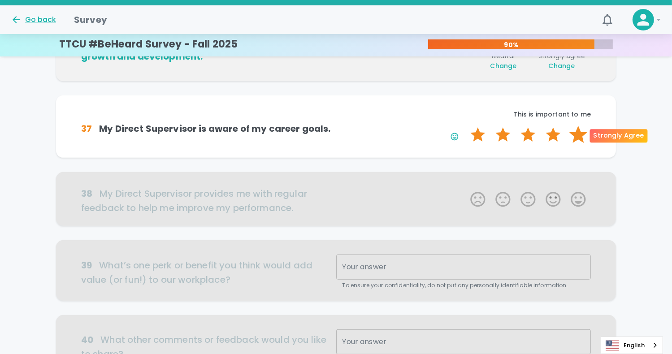
click at [577, 135] on label "5 Stars" at bounding box center [578, 135] width 25 height 18
click at [465, 126] on input "5 Stars" at bounding box center [465, 125] width 0 height 0
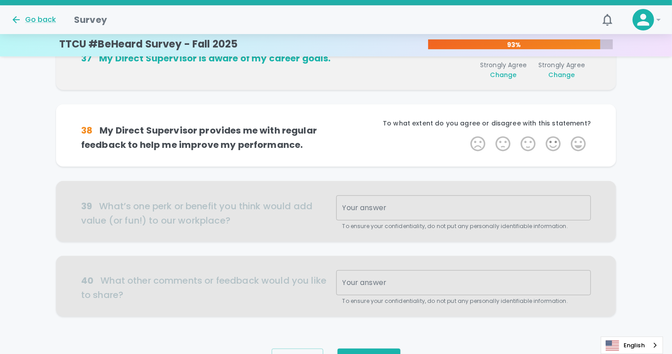
scroll to position [552, 0]
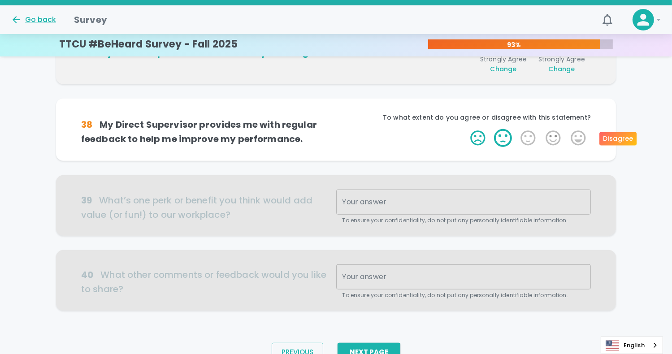
click at [503, 135] on label "2 Stars" at bounding box center [502, 138] width 25 height 18
click at [465, 129] on input "2 Stars" at bounding box center [465, 129] width 0 height 0
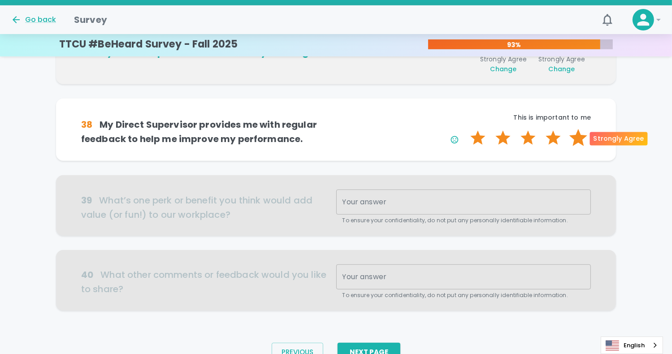
click at [580, 138] on label "5 Stars" at bounding box center [578, 138] width 25 height 18
click at [465, 129] on input "5 Stars" at bounding box center [465, 129] width 0 height 0
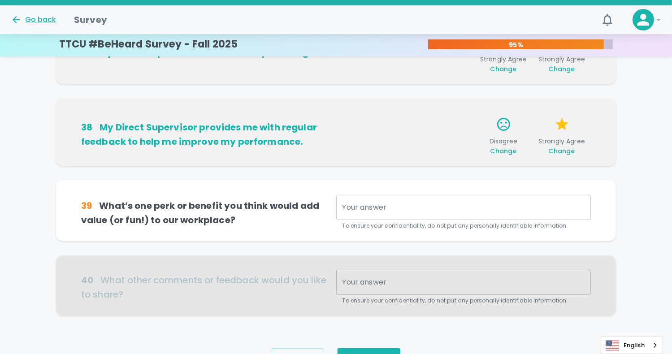
scroll to position [595, 0]
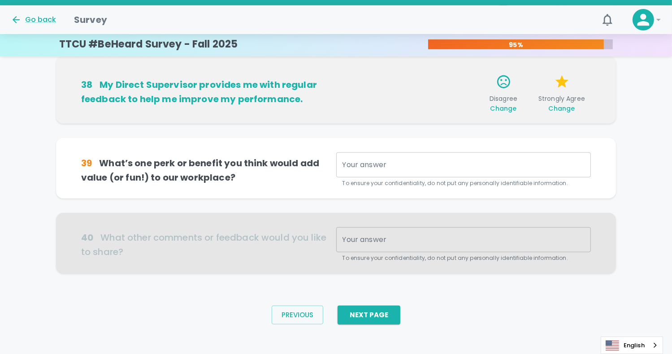
click at [398, 164] on textarea "Your answer" at bounding box center [463, 165] width 242 height 10
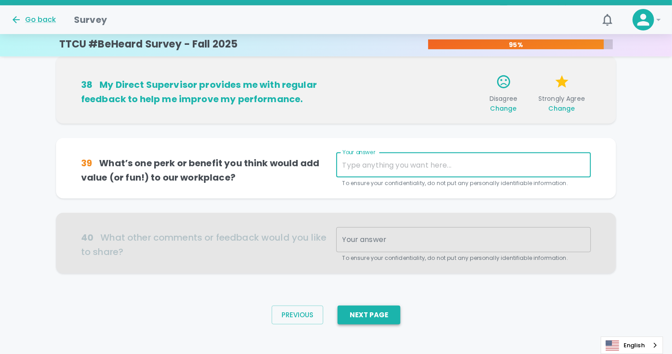
click at [371, 318] on button "Next Page" at bounding box center [368, 315] width 63 height 19
click at [389, 166] on textarea "Your answer" at bounding box center [463, 165] width 242 height 10
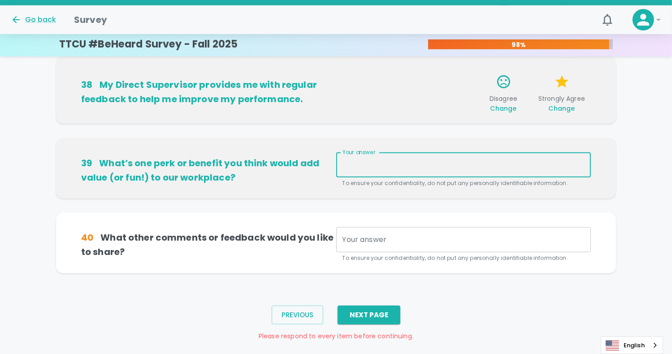
type textarea "d"
click at [366, 238] on textarea "Your answer" at bounding box center [463, 240] width 242 height 10
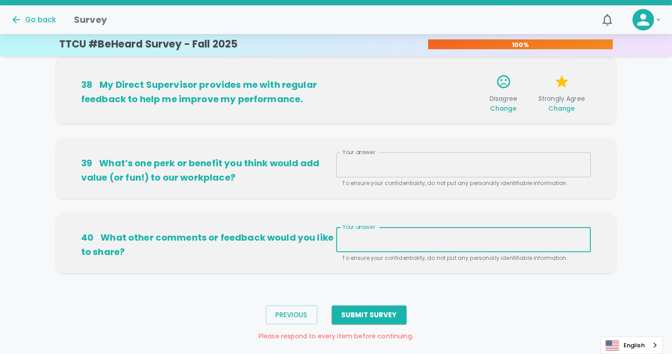
scroll to position [610, 0]
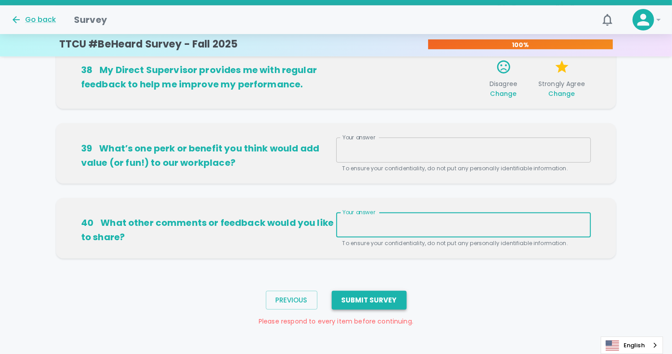
click at [382, 300] on button "Submit Survey" at bounding box center [369, 300] width 75 height 19
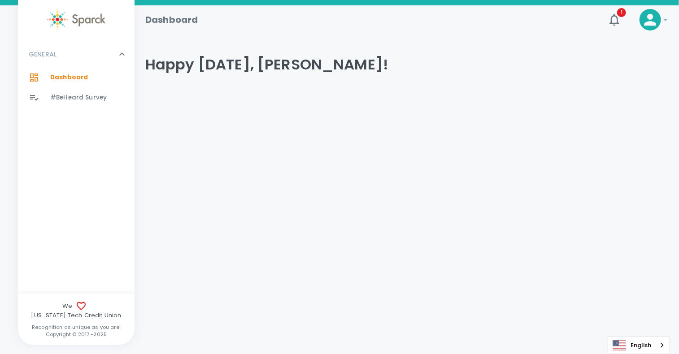
click at [73, 81] on span "Dashboard" at bounding box center [69, 77] width 38 height 9
click at [97, 100] on span "#BeHeard Survey" at bounding box center [78, 97] width 56 height 9
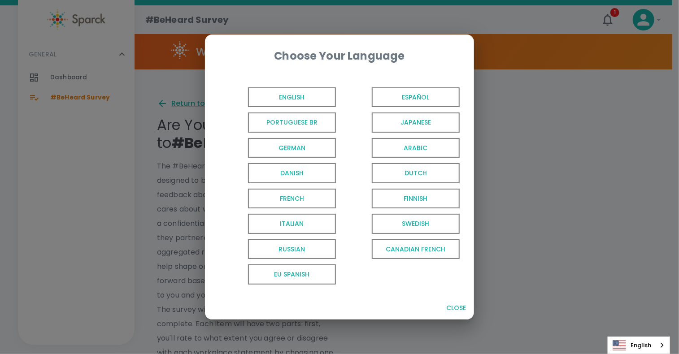
click at [281, 91] on span "English" at bounding box center [292, 97] width 88 height 20
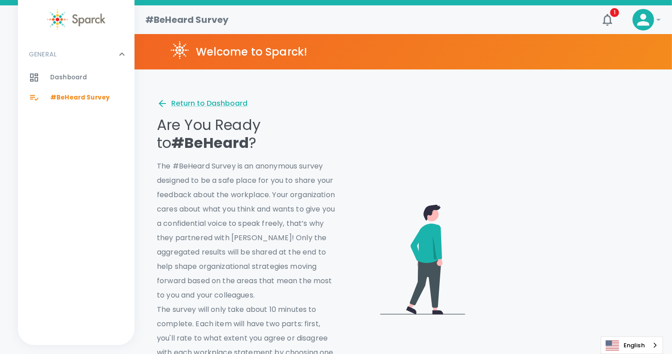
click at [601, 8] on div "1" at bounding box center [603, 16] width 29 height 29
click at [605, 14] on icon "button" at bounding box center [607, 20] width 14 height 14
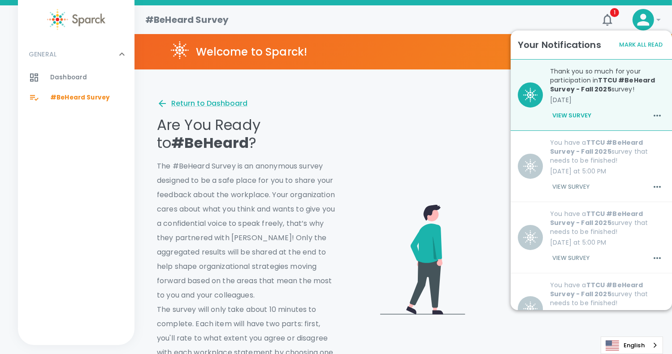
click at [581, 111] on button "View Survey" at bounding box center [571, 115] width 43 height 15
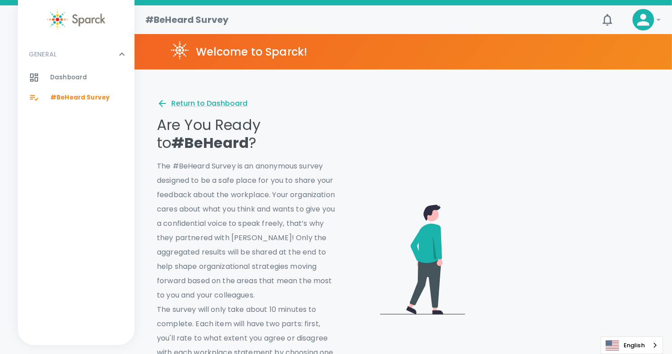
click at [613, 10] on div "1" at bounding box center [603, 16] width 29 height 29
click at [610, 17] on icon "button" at bounding box center [606, 20] width 9 height 12
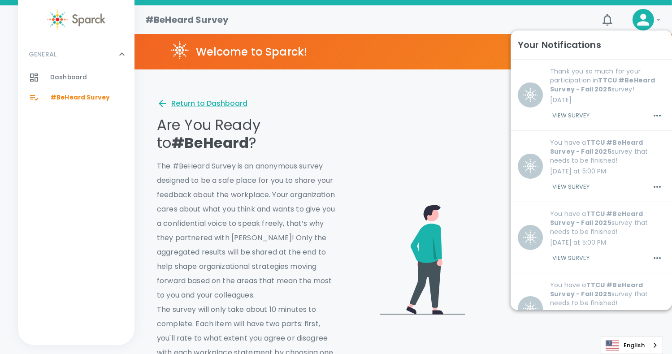
click at [568, 116] on button "View Survey" at bounding box center [571, 115] width 42 height 15
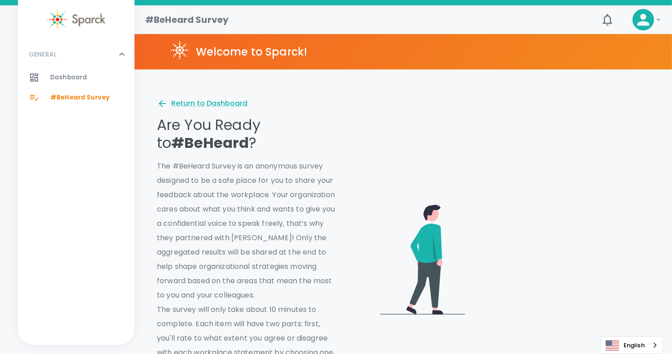
click at [660, 22] on icon at bounding box center [658, 19] width 11 height 11
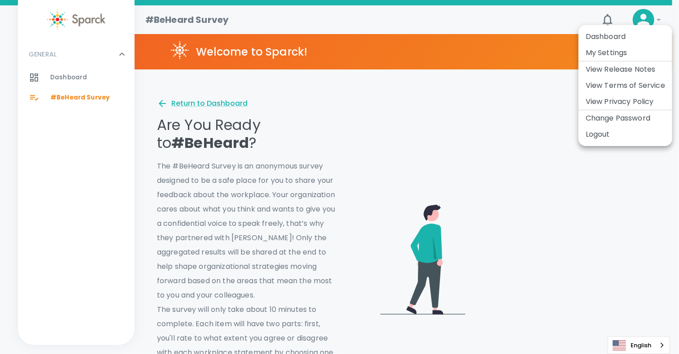
click at [98, 80] on div at bounding box center [339, 177] width 679 height 354
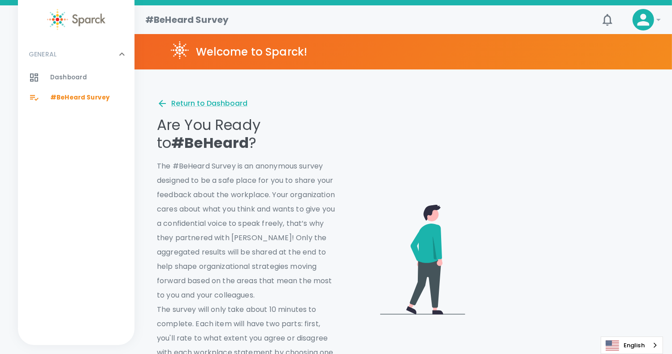
click at [70, 78] on span "Dashboard" at bounding box center [68, 77] width 37 height 9
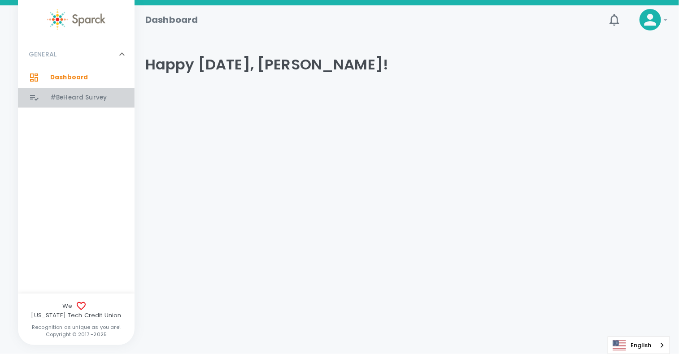
click at [80, 99] on span "#BeHeard Survey" at bounding box center [78, 97] width 56 height 9
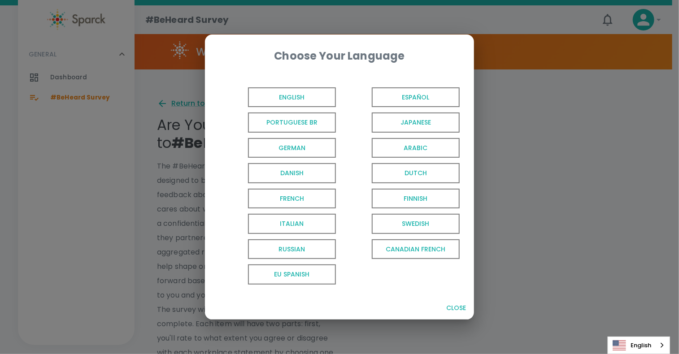
click at [316, 99] on span "English" at bounding box center [292, 97] width 88 height 20
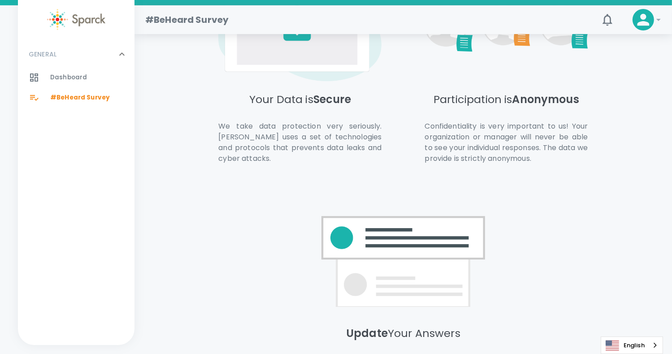
scroll to position [603, 0]
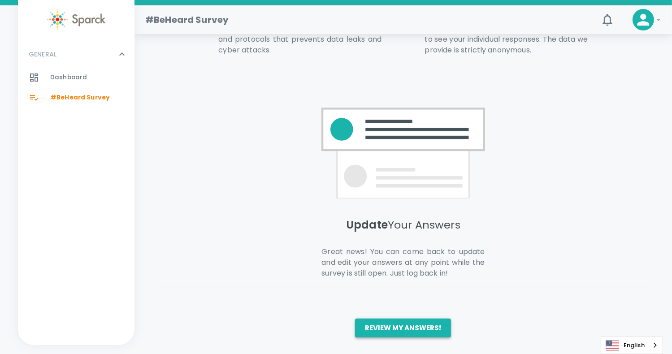
click at [416, 330] on button "Review my answers!" at bounding box center [403, 328] width 96 height 19
